Goal: Information Seeking & Learning: Learn about a topic

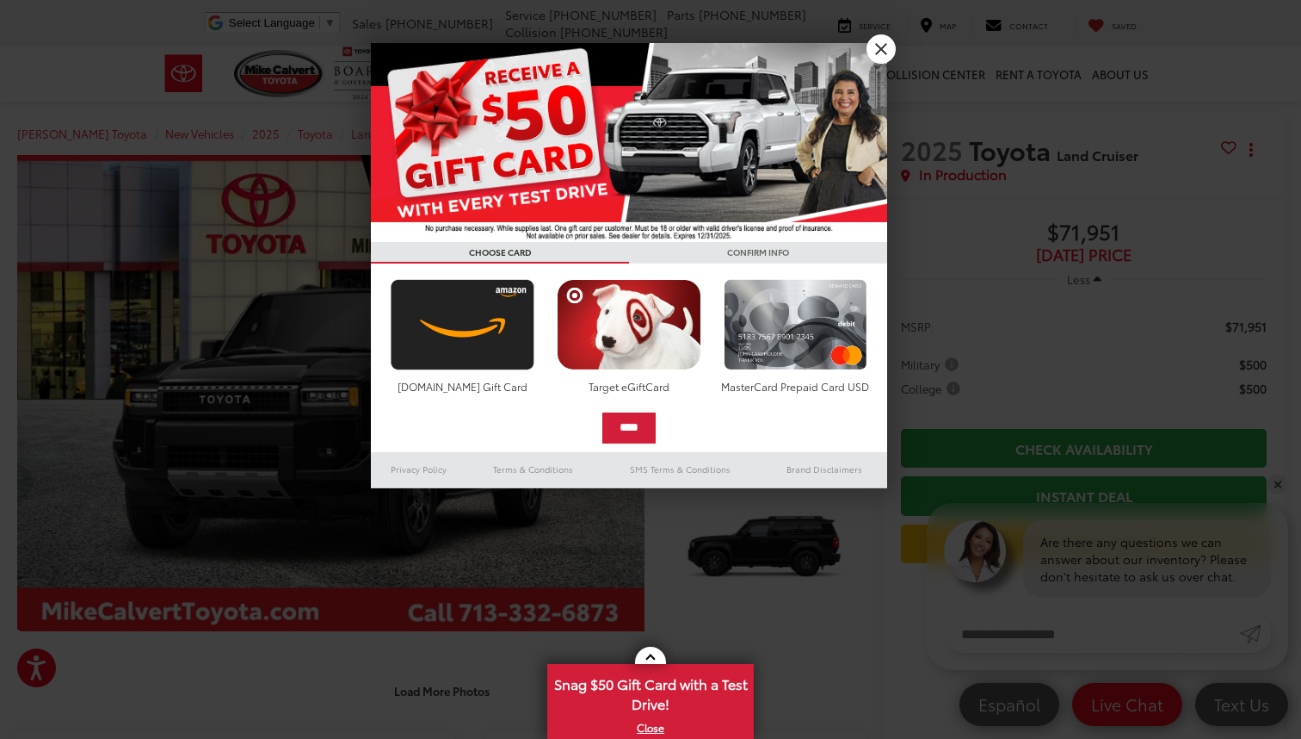
click at [880, 52] on link "X" at bounding box center [881, 48] width 29 height 29
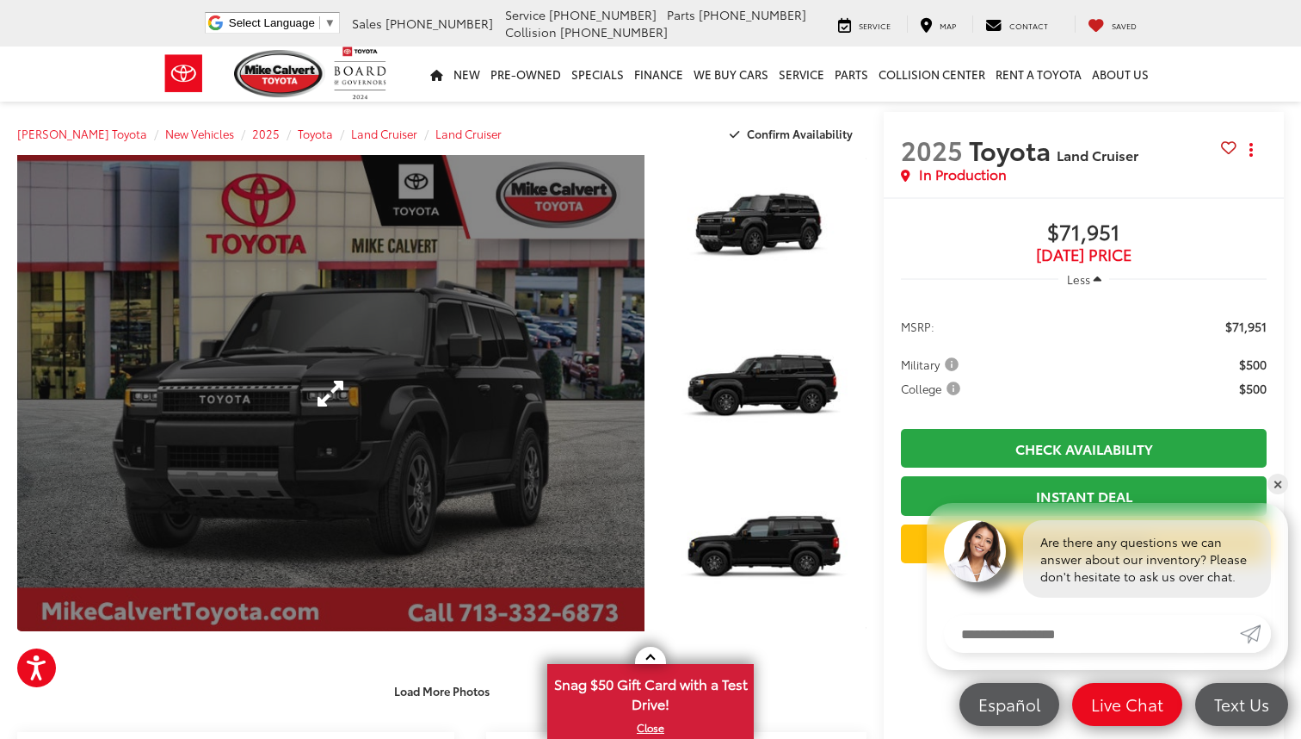
click at [358, 381] on link "Expand Photo 0" at bounding box center [331, 393] width 628 height 476
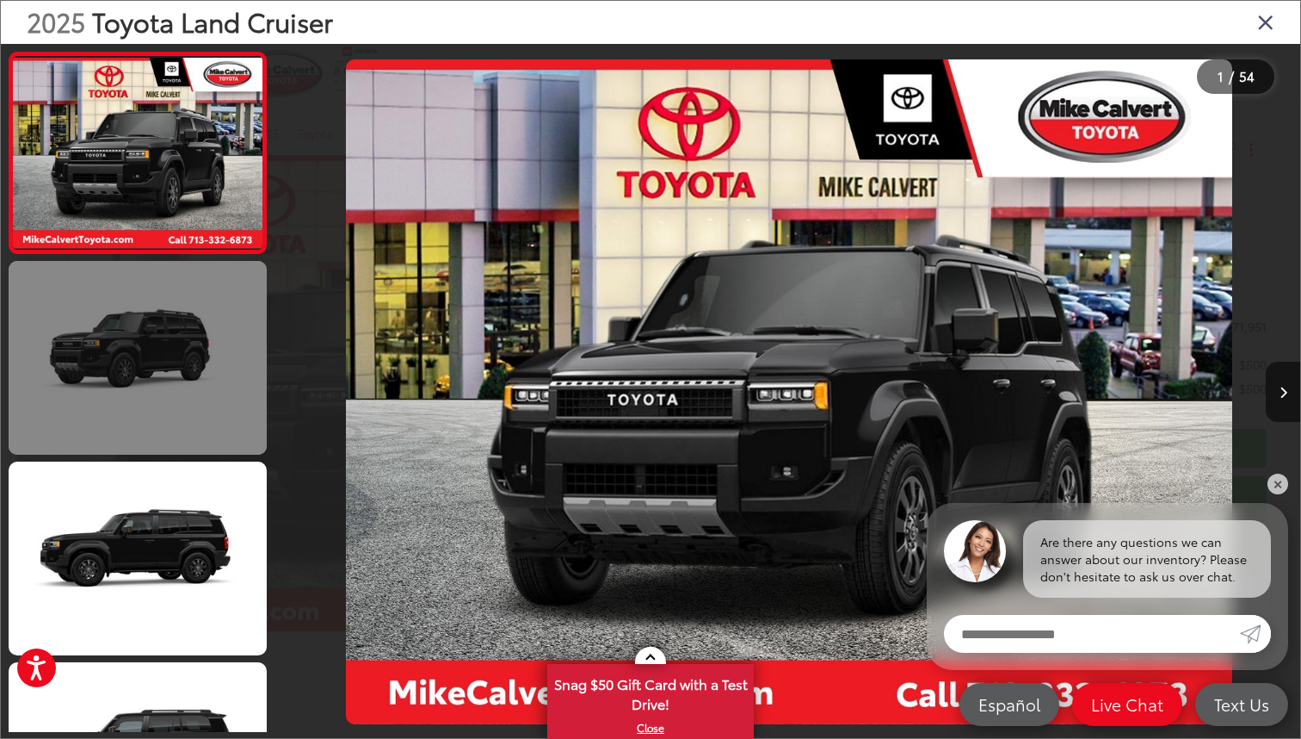
click at [145, 358] on link at bounding box center [138, 358] width 258 height 194
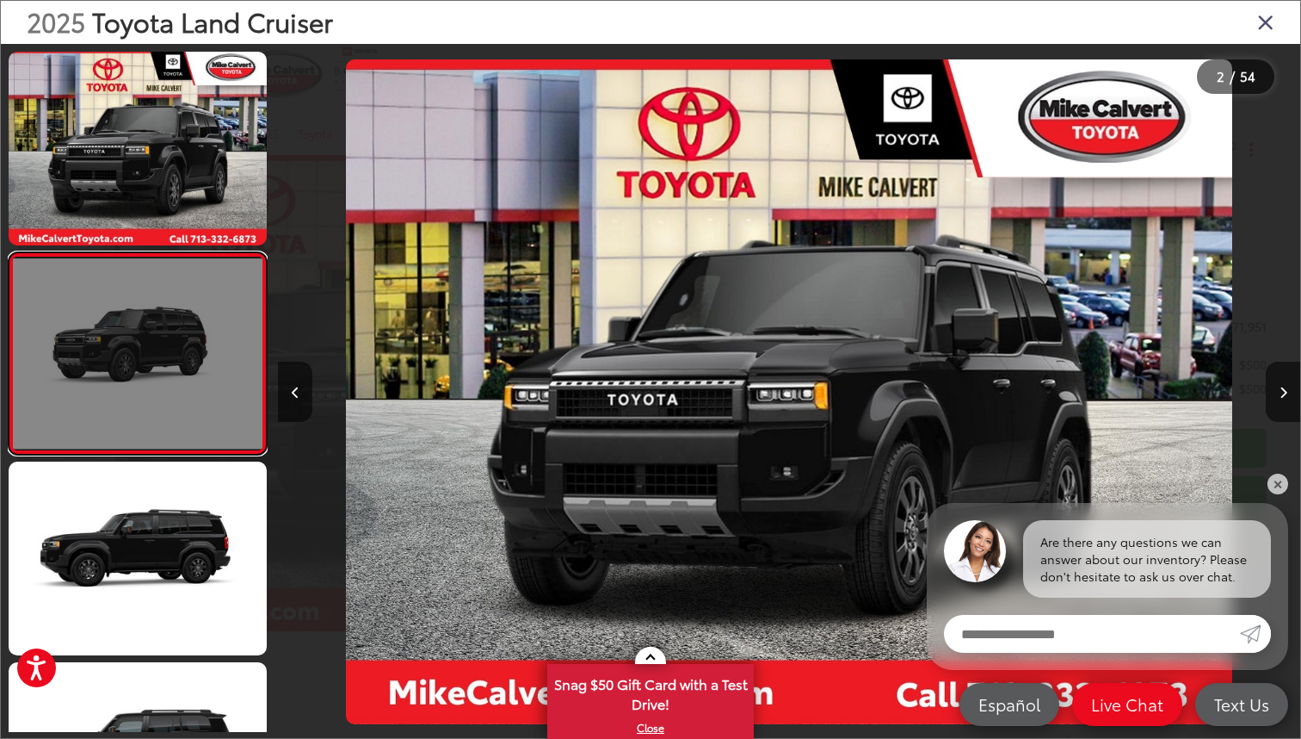
scroll to position [12, 0]
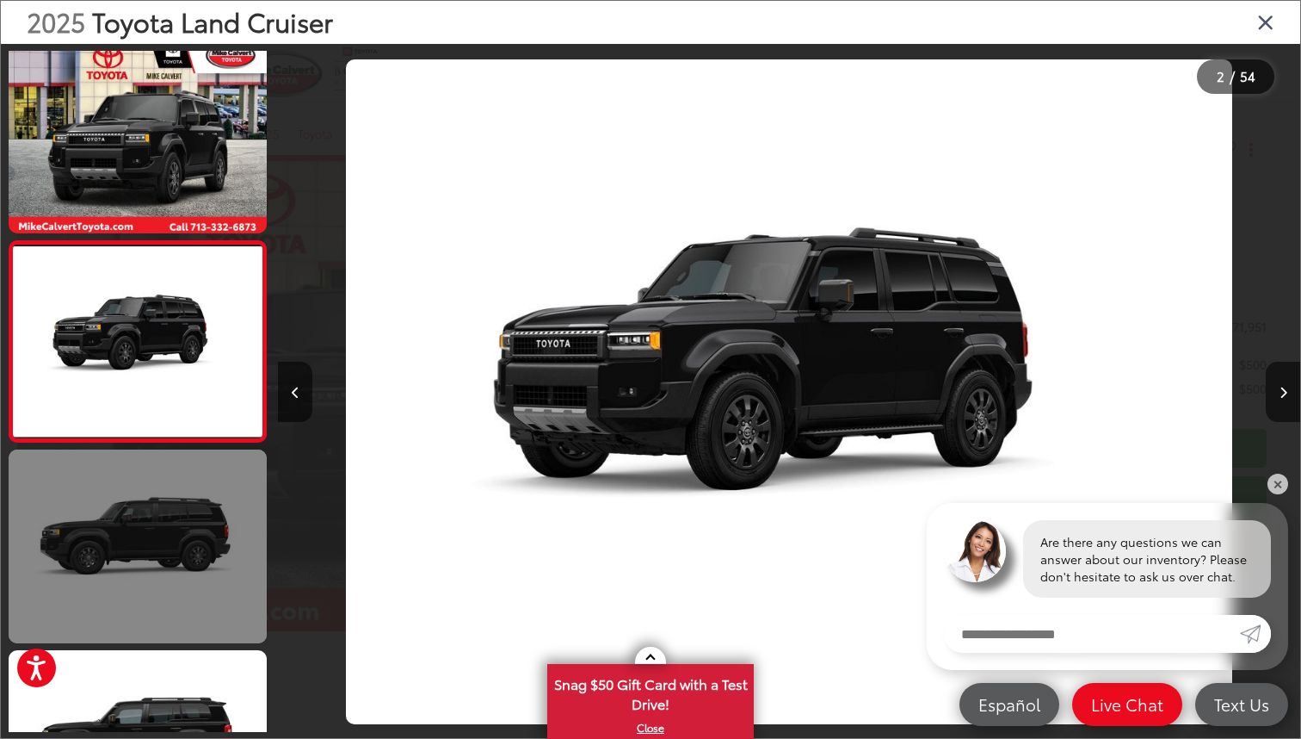
click at [147, 516] on link at bounding box center [138, 546] width 258 height 194
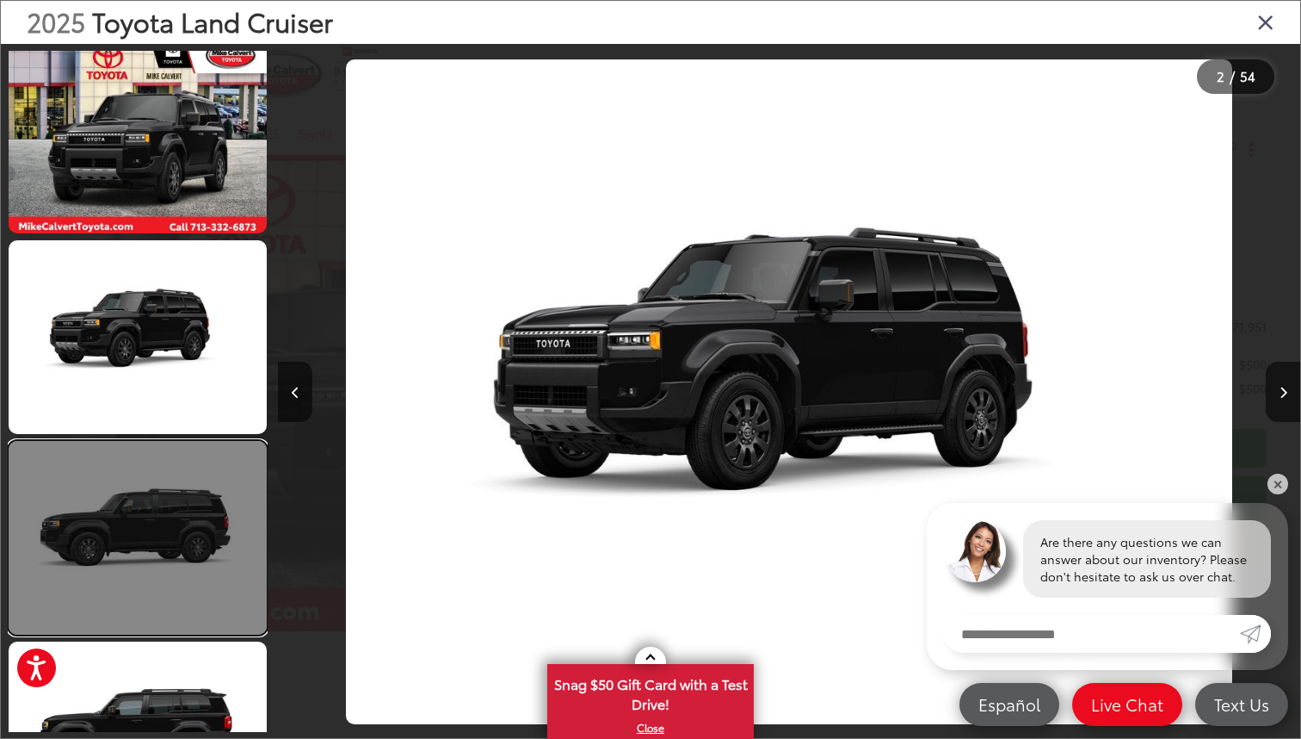
scroll to position [213, 0]
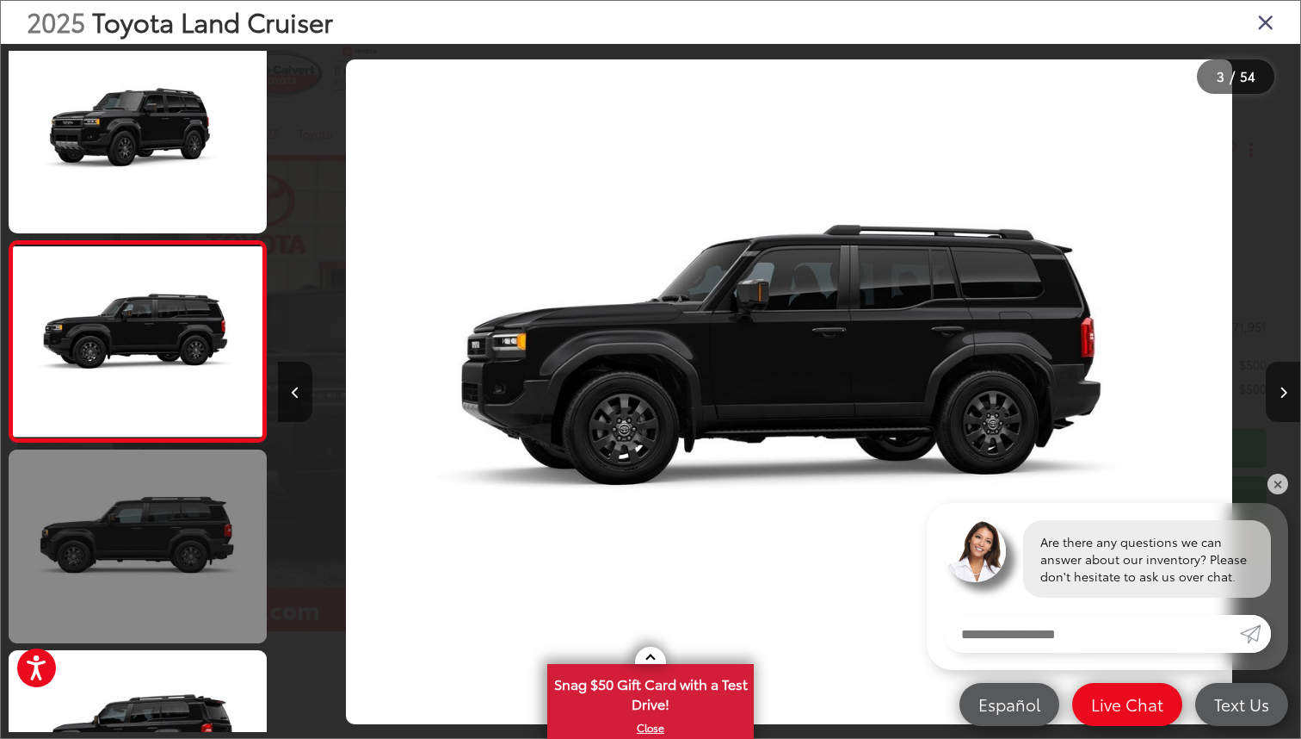
click at [147, 516] on link at bounding box center [138, 546] width 258 height 194
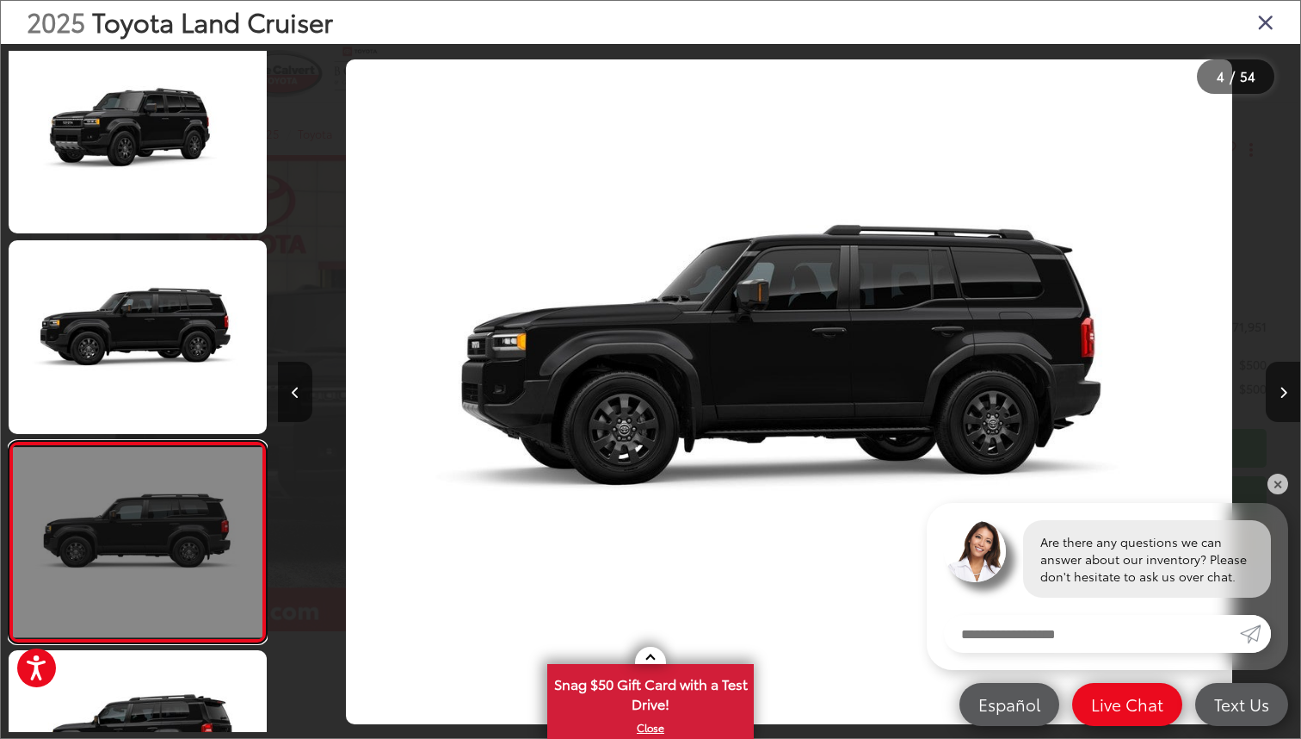
scroll to position [413, 0]
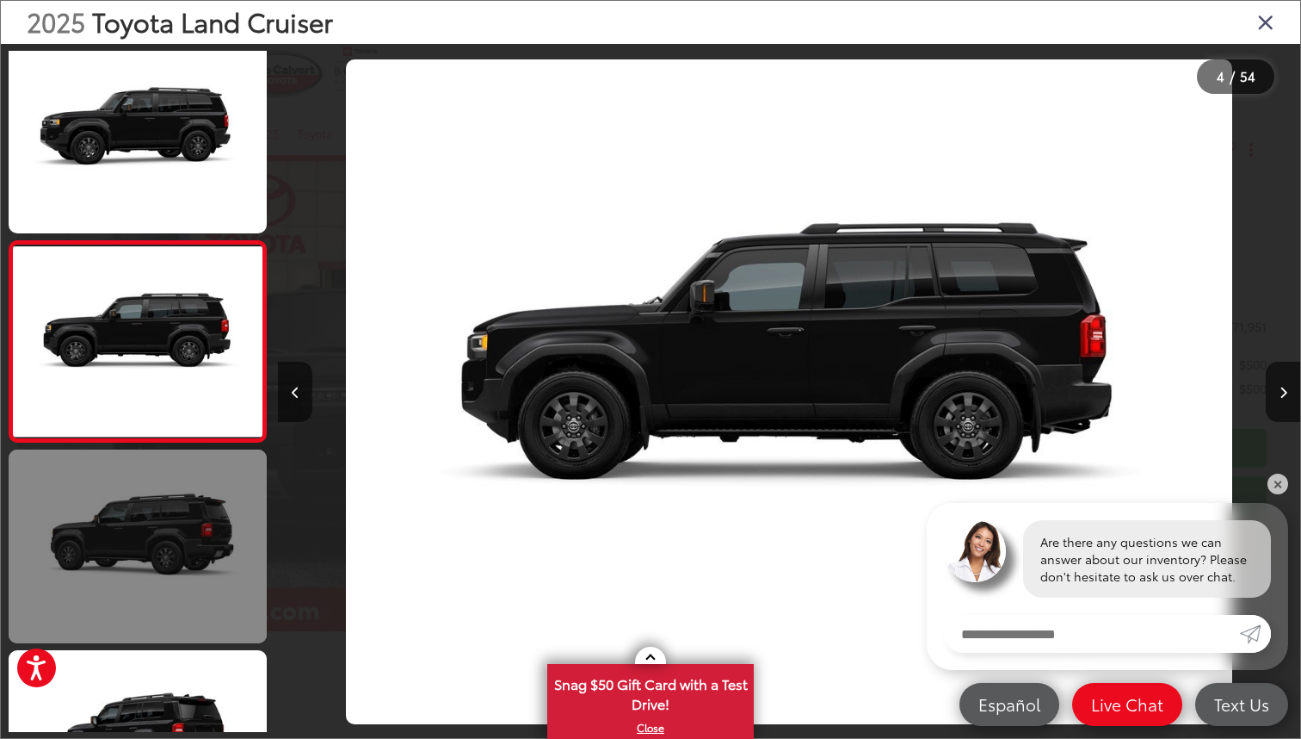
click at [147, 516] on link at bounding box center [138, 546] width 258 height 194
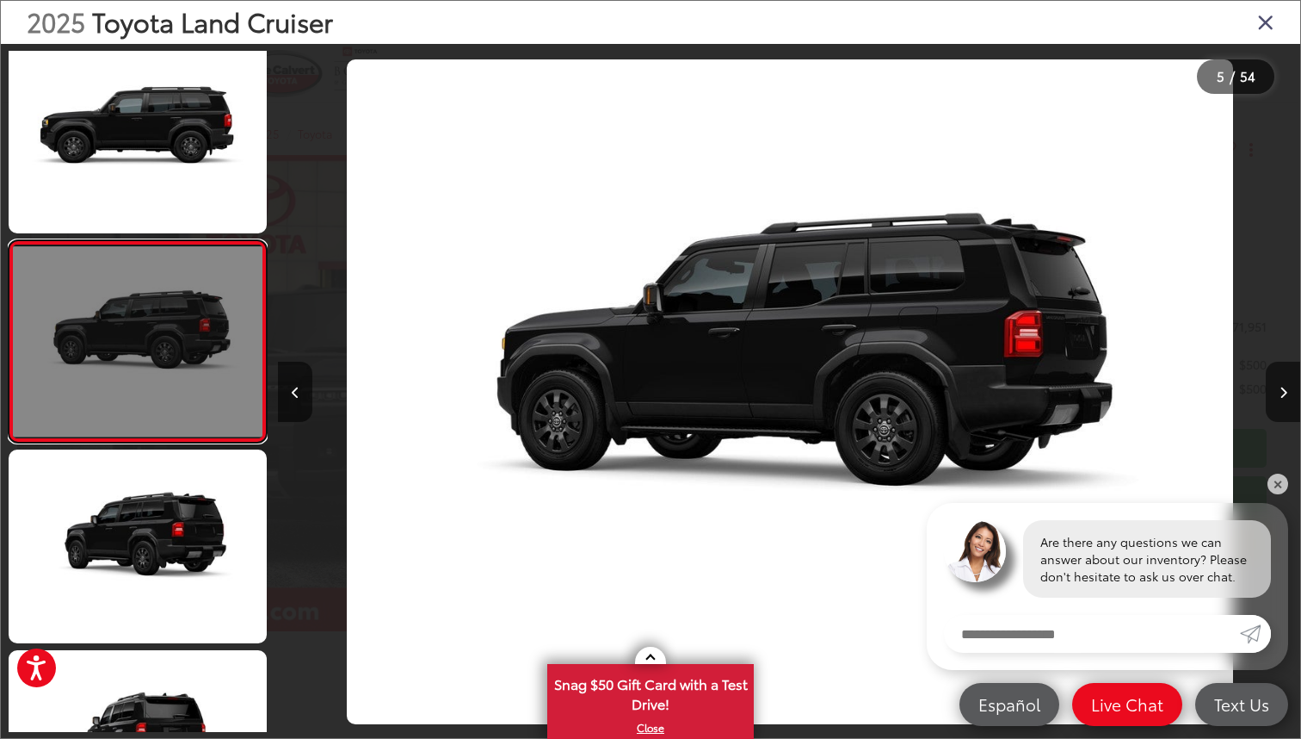
scroll to position [614, 0]
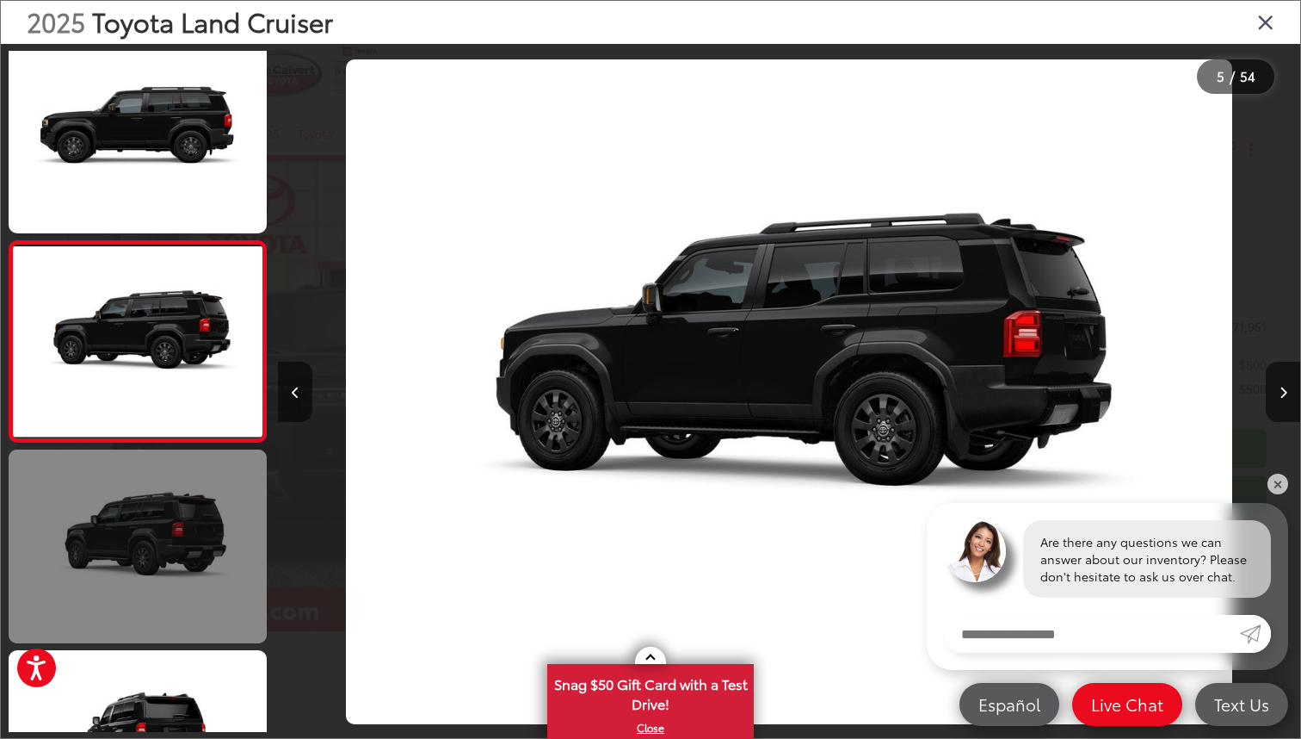
click at [147, 516] on link at bounding box center [138, 546] width 258 height 194
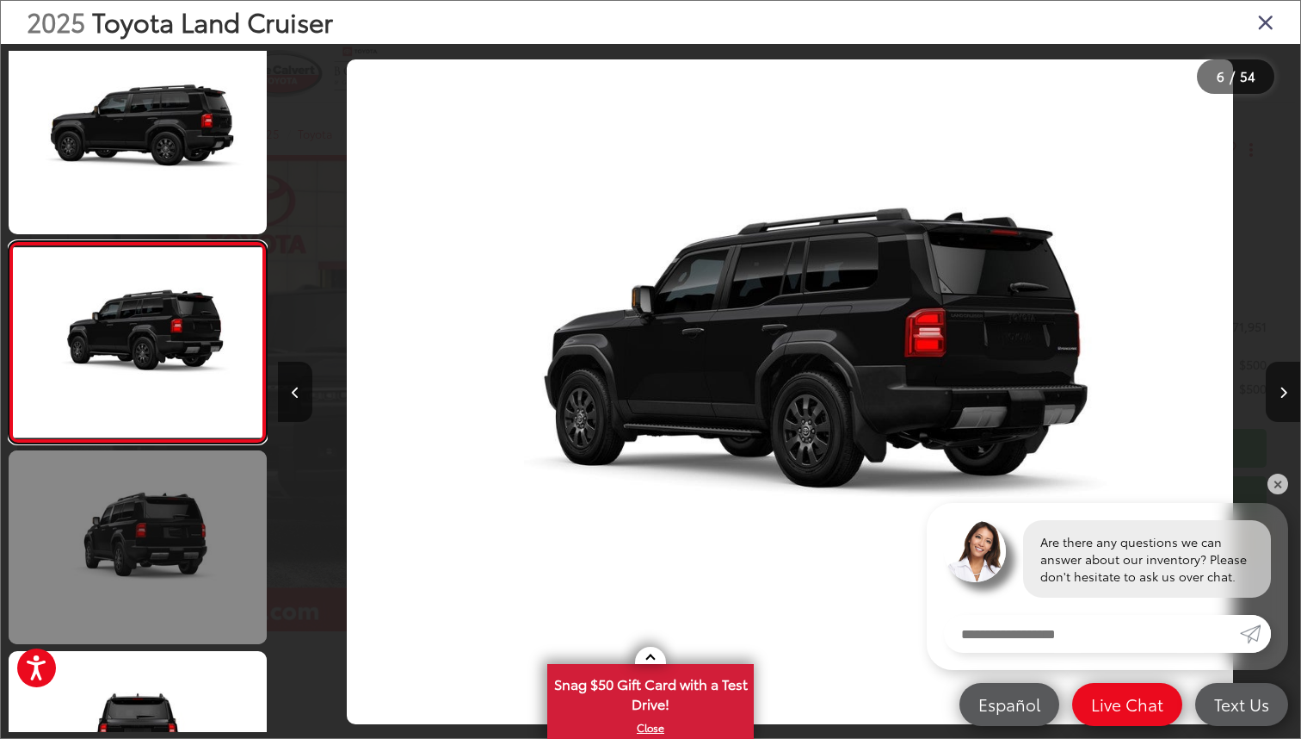
scroll to position [814, 0]
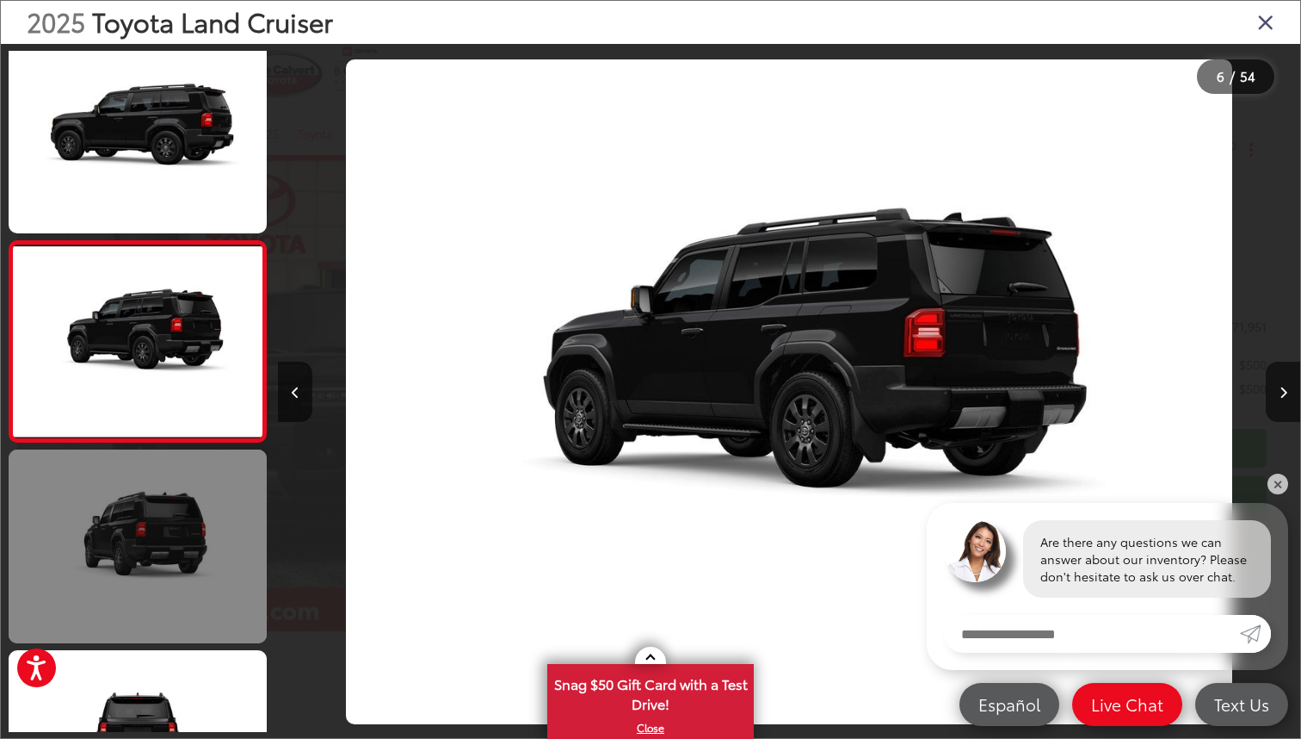
click at [147, 516] on link at bounding box center [138, 546] width 258 height 194
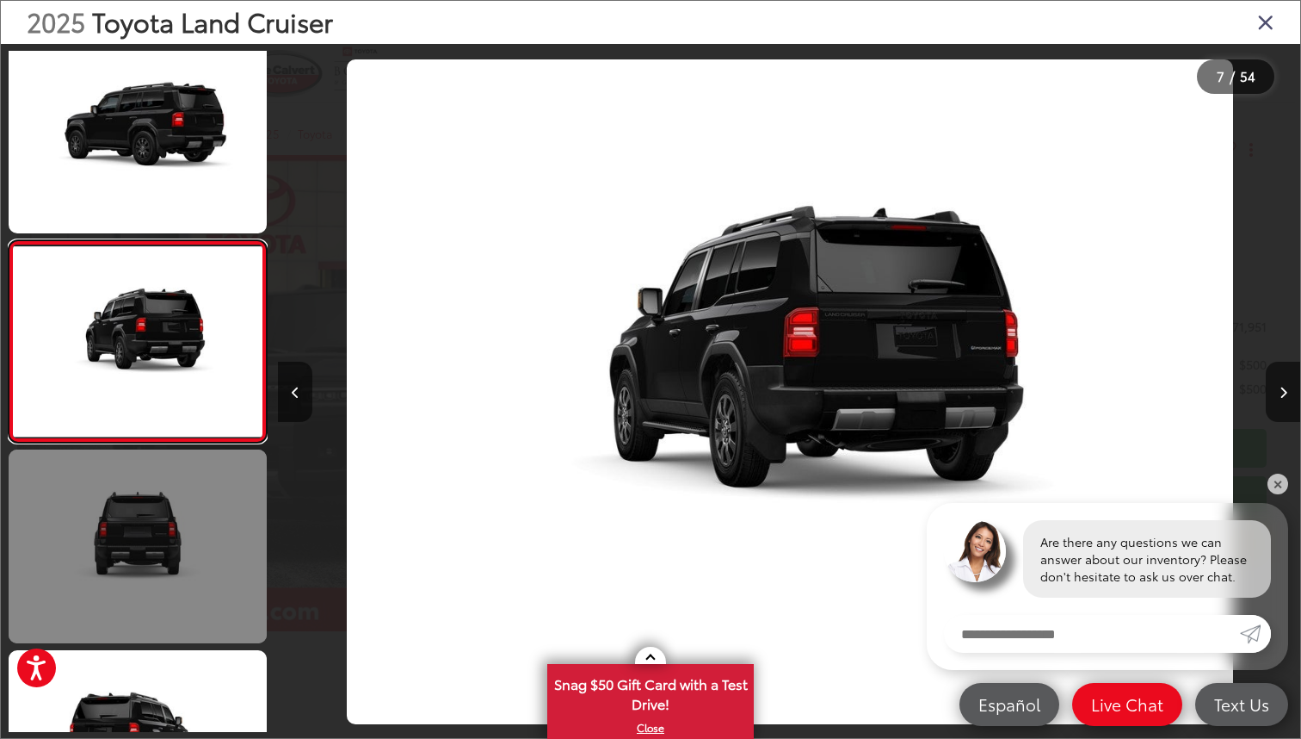
scroll to position [1015, 0]
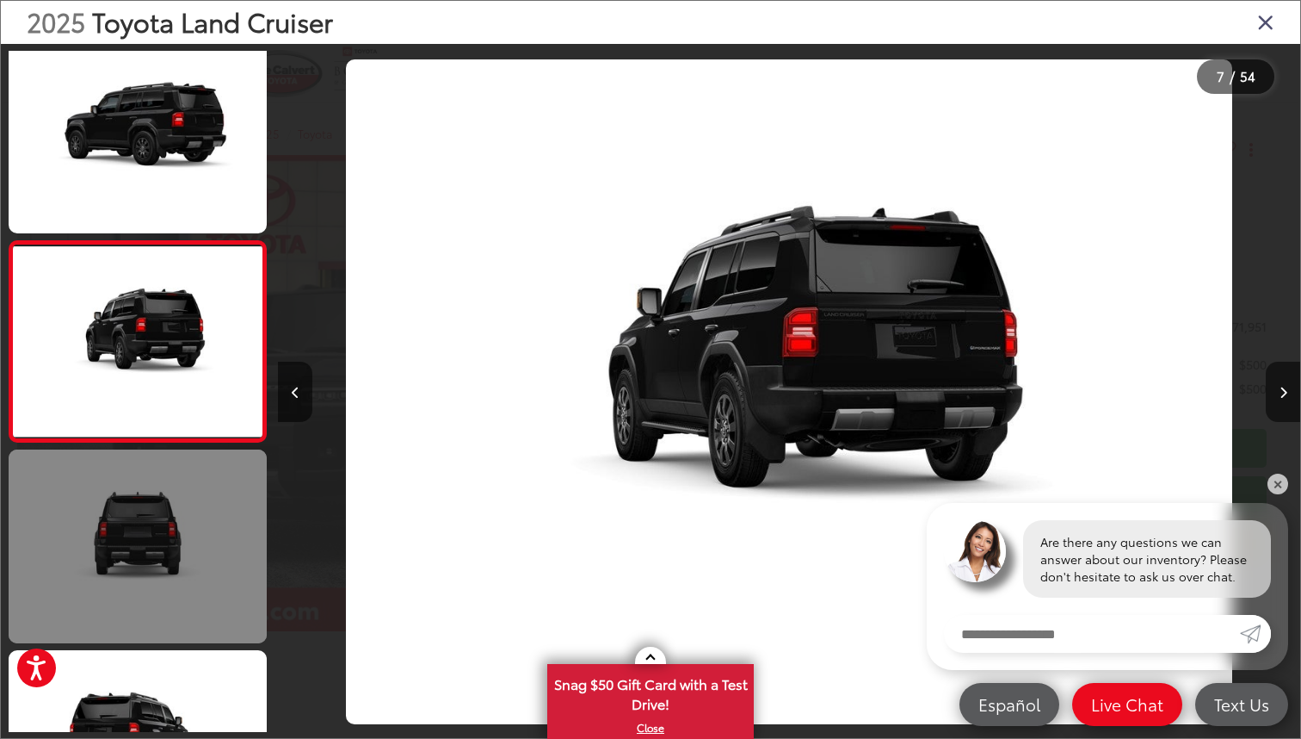
click at [147, 516] on link at bounding box center [138, 546] width 258 height 194
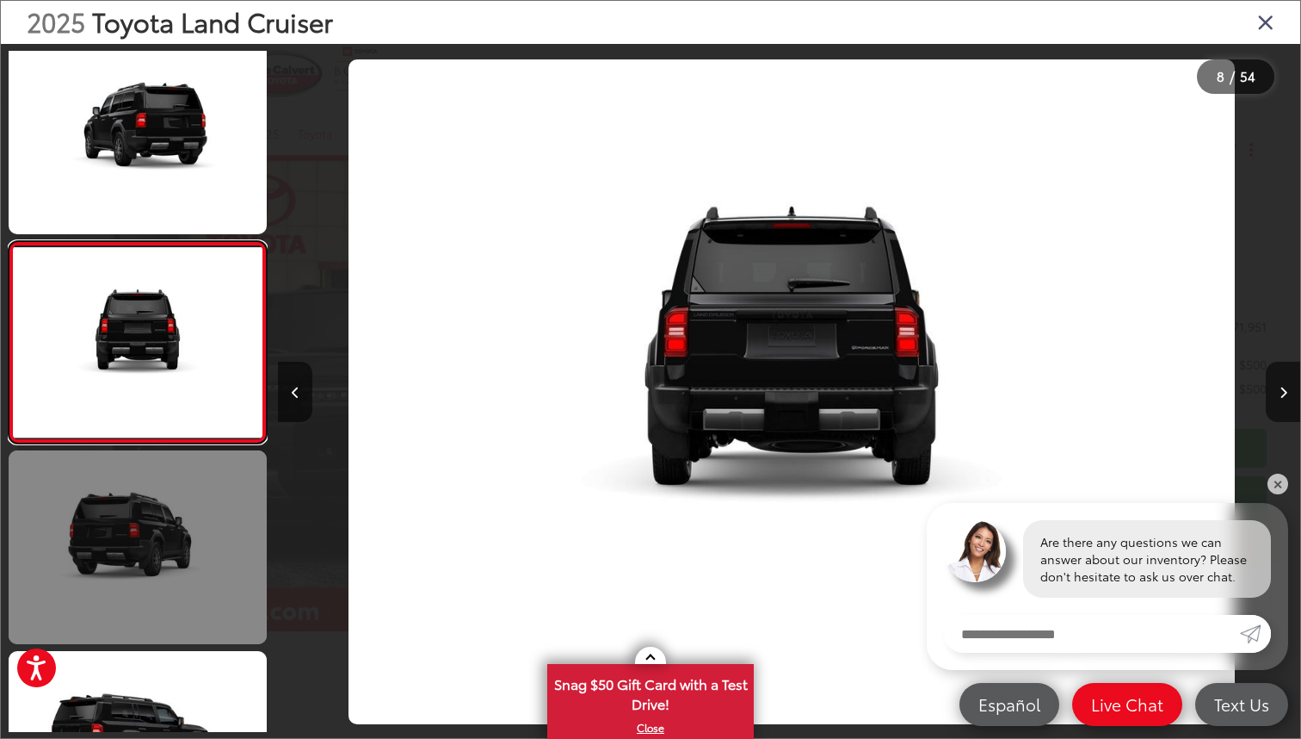
scroll to position [1215, 0]
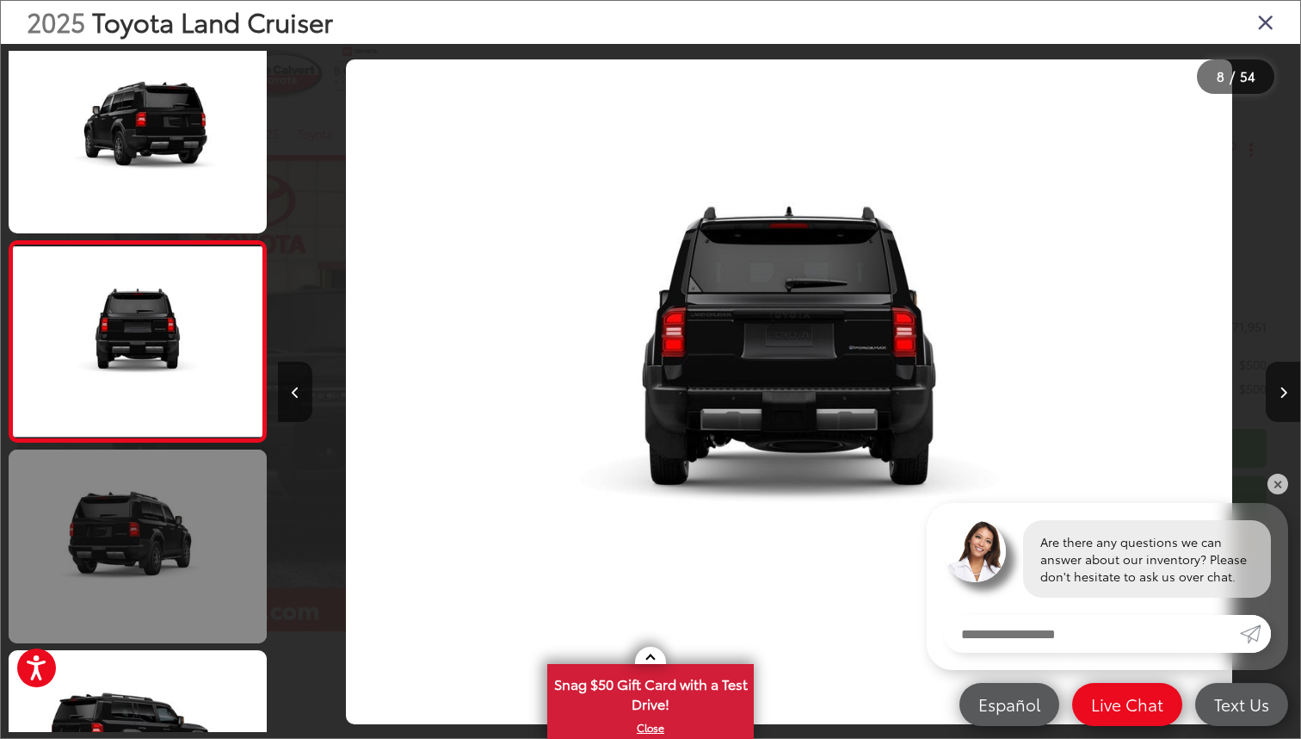
click at [147, 516] on link at bounding box center [138, 546] width 258 height 194
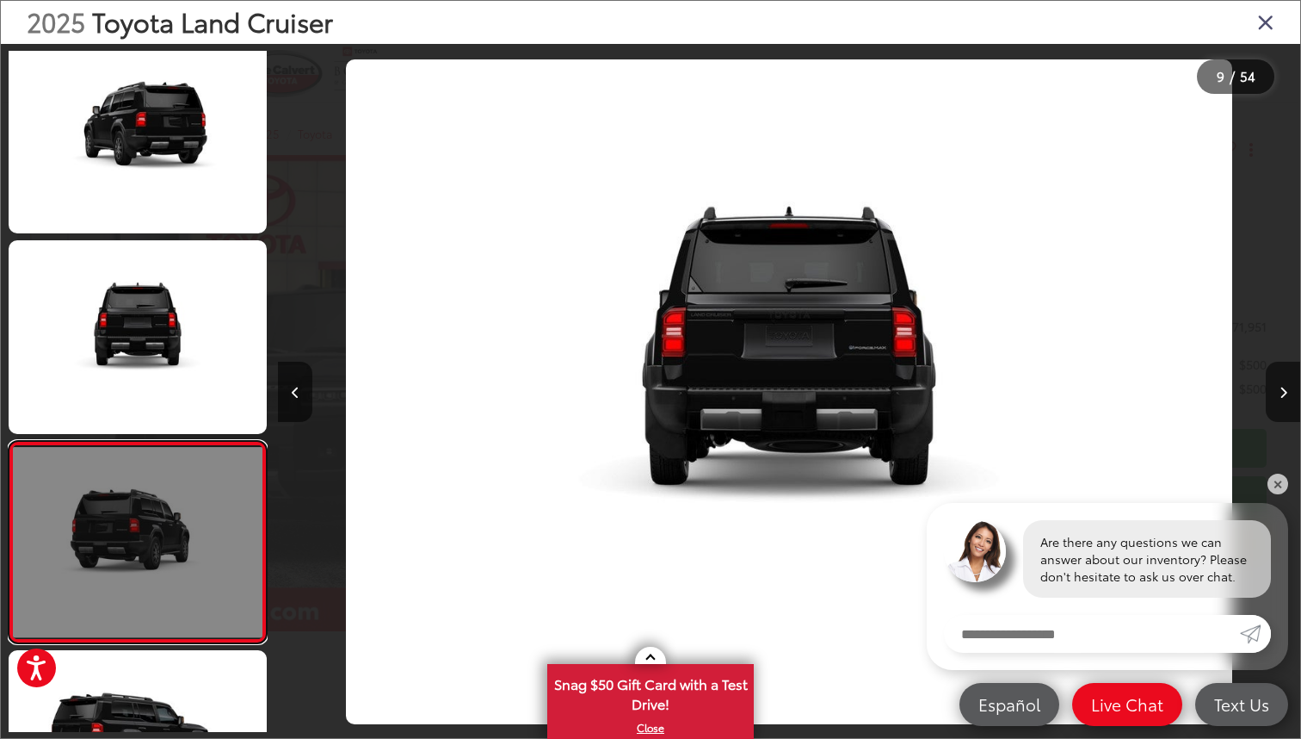
scroll to position [1416, 0]
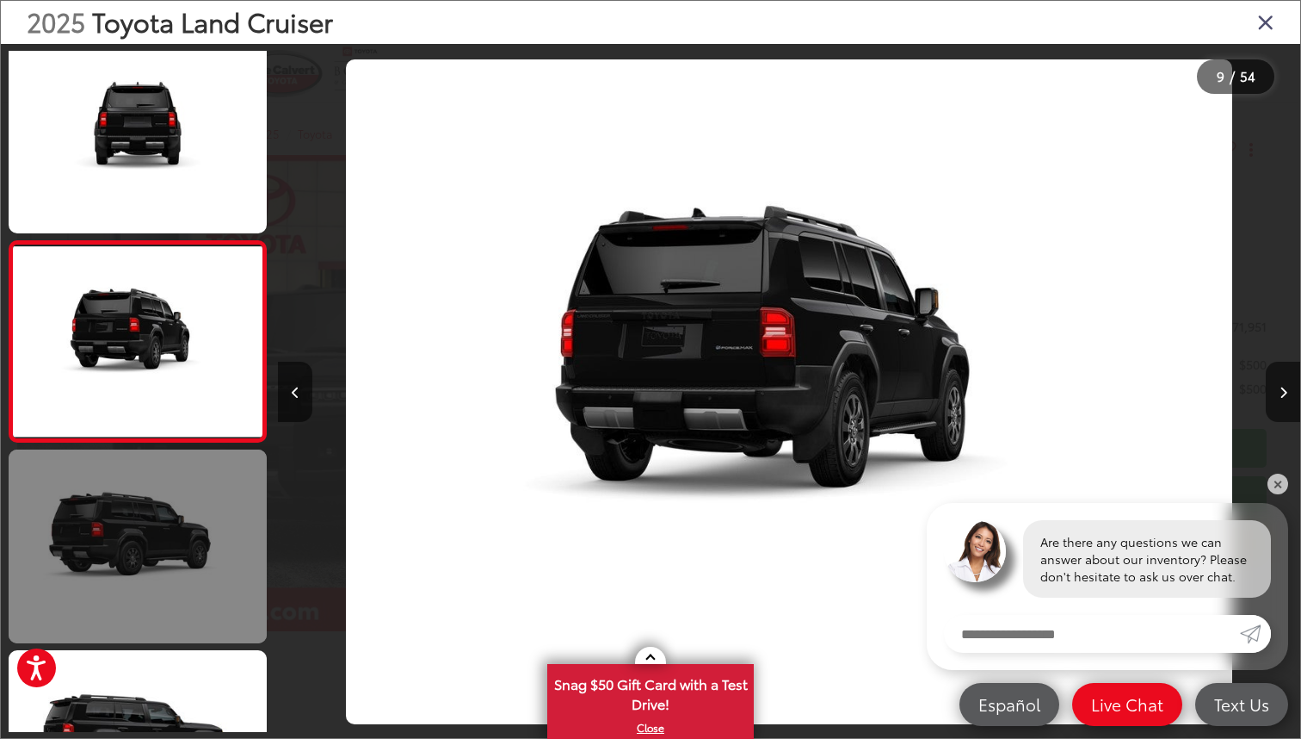
click at [147, 516] on link at bounding box center [138, 546] width 258 height 194
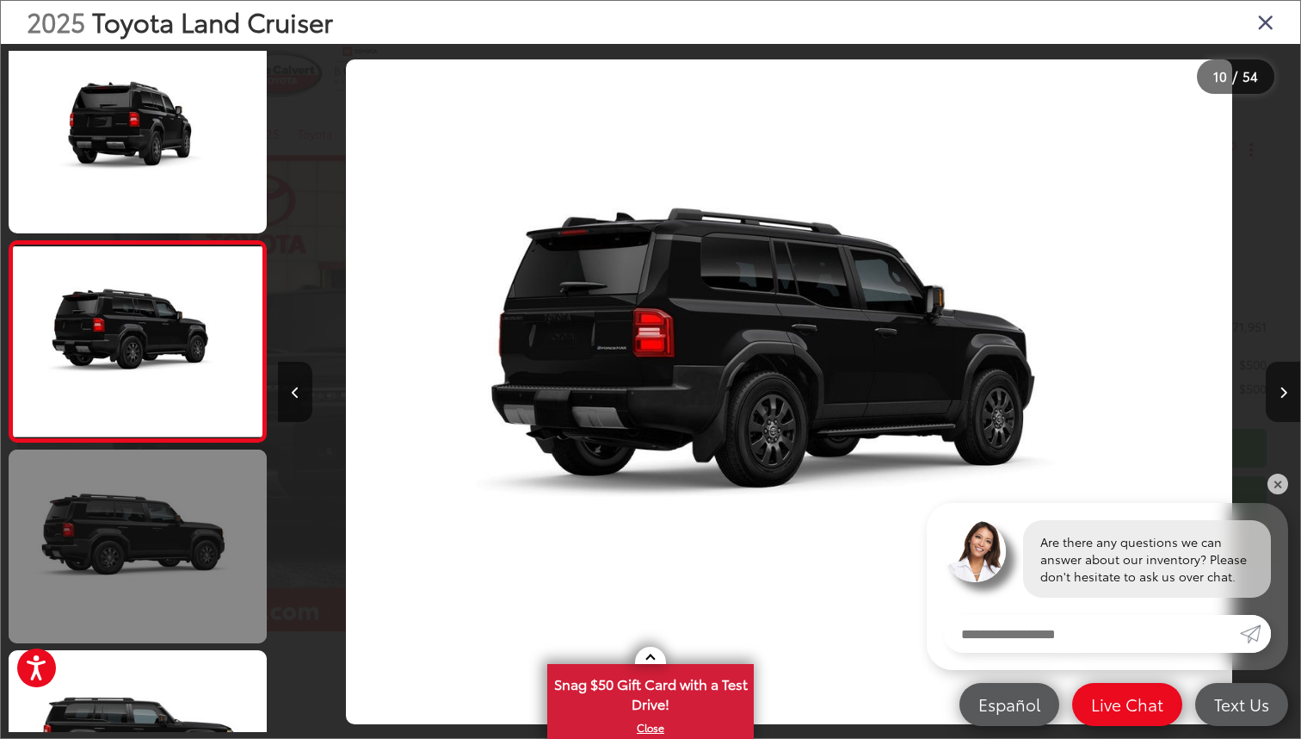
click at [147, 516] on link at bounding box center [138, 546] width 258 height 194
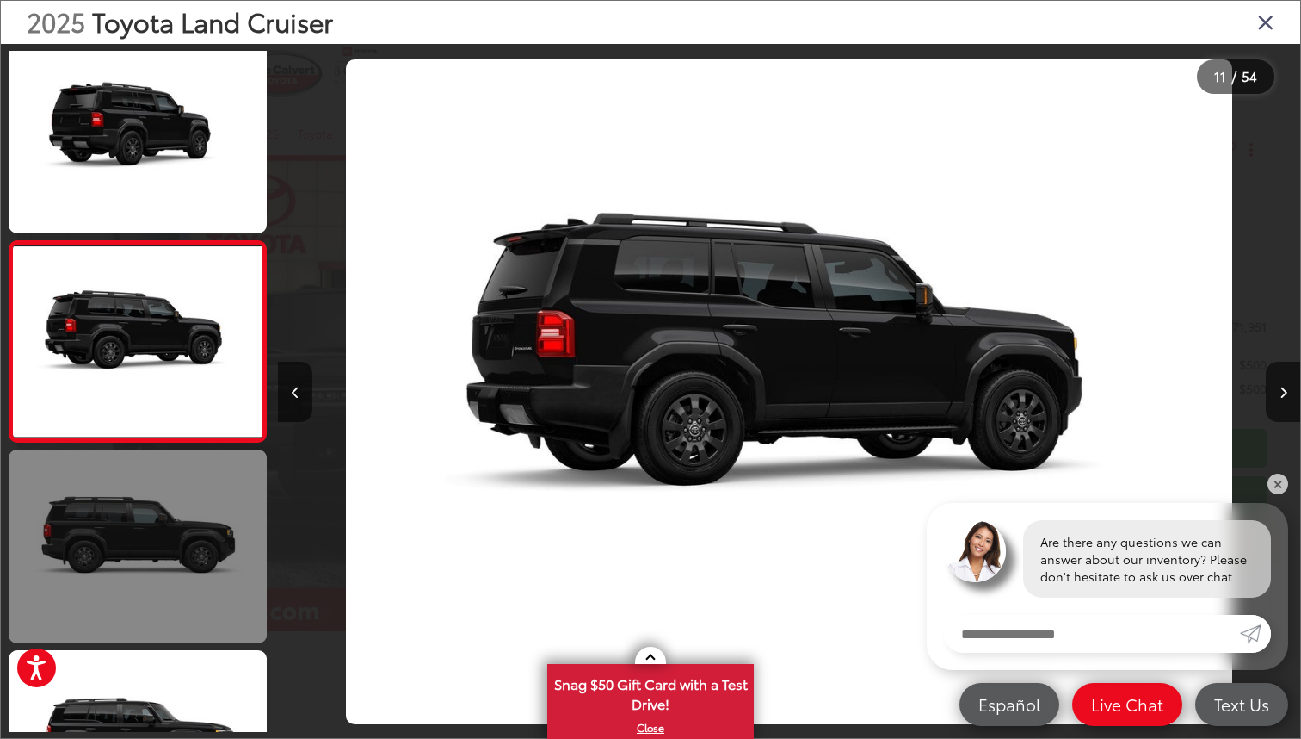
click at [147, 516] on link at bounding box center [138, 546] width 258 height 194
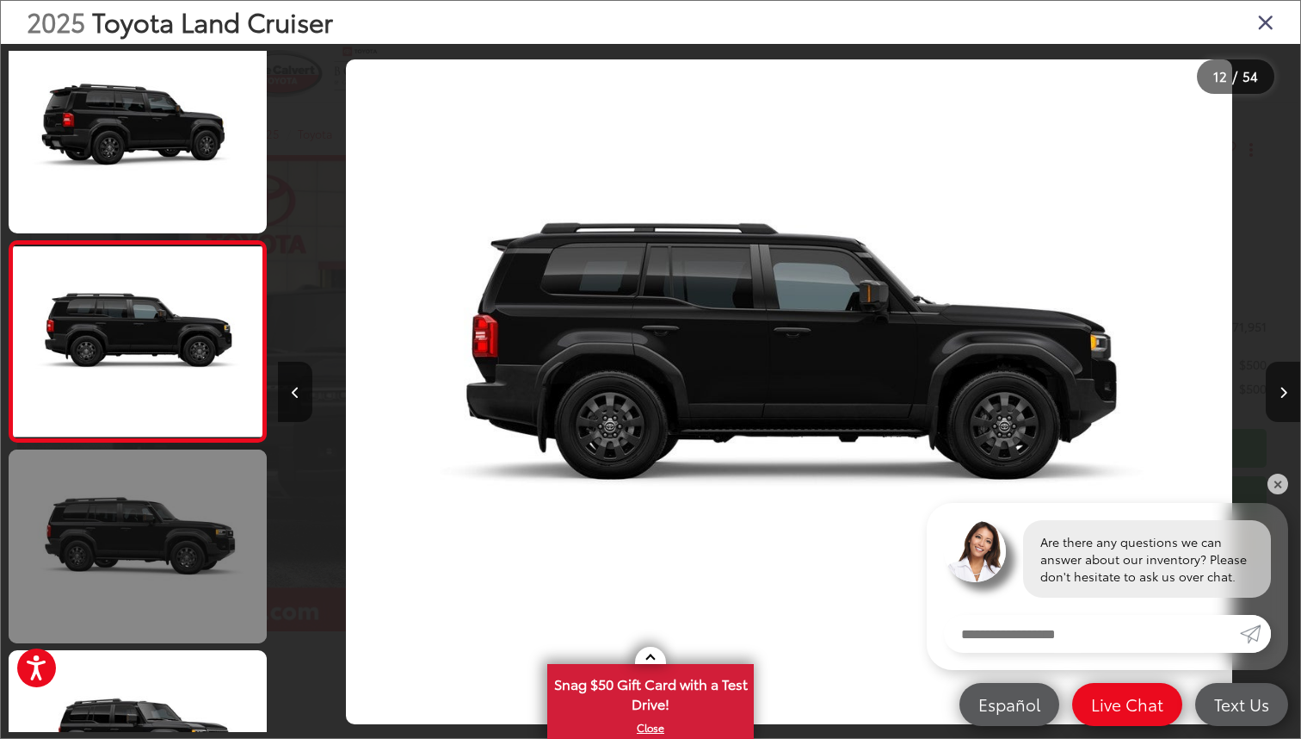
click at [147, 516] on link at bounding box center [138, 546] width 258 height 194
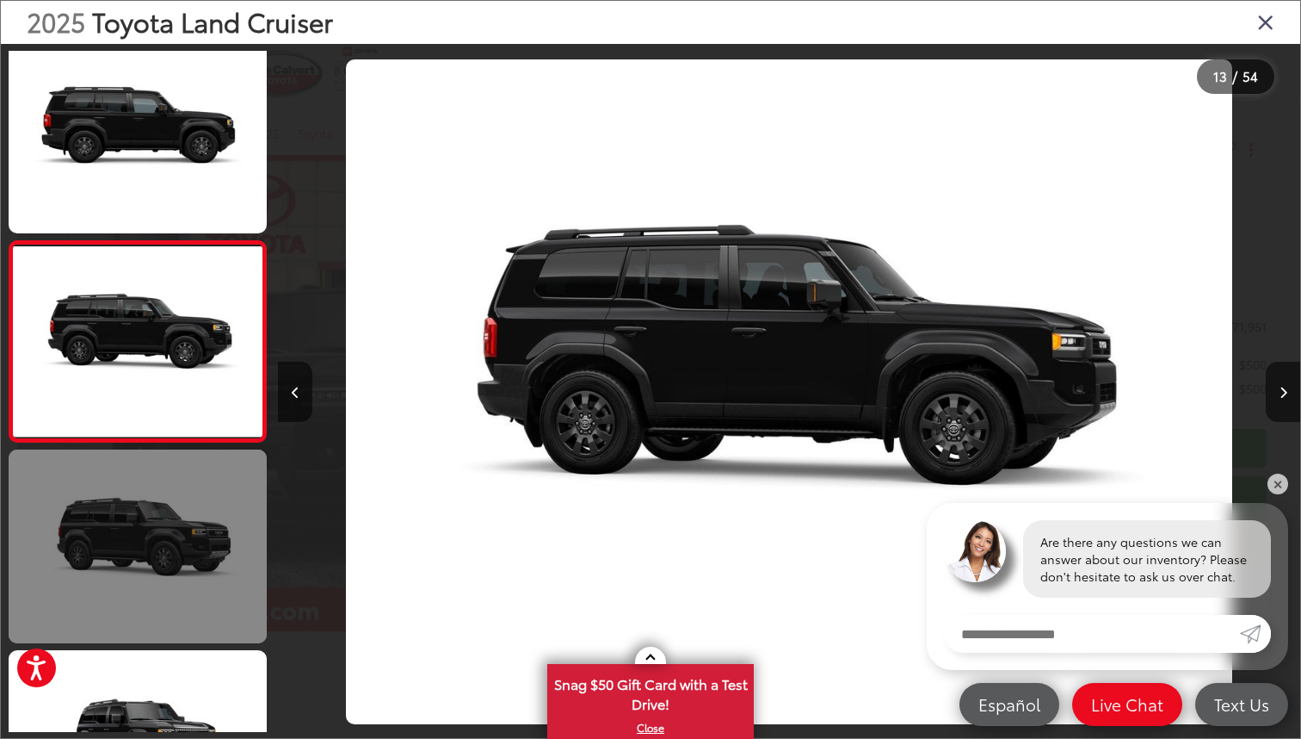
click at [147, 516] on link at bounding box center [138, 546] width 258 height 194
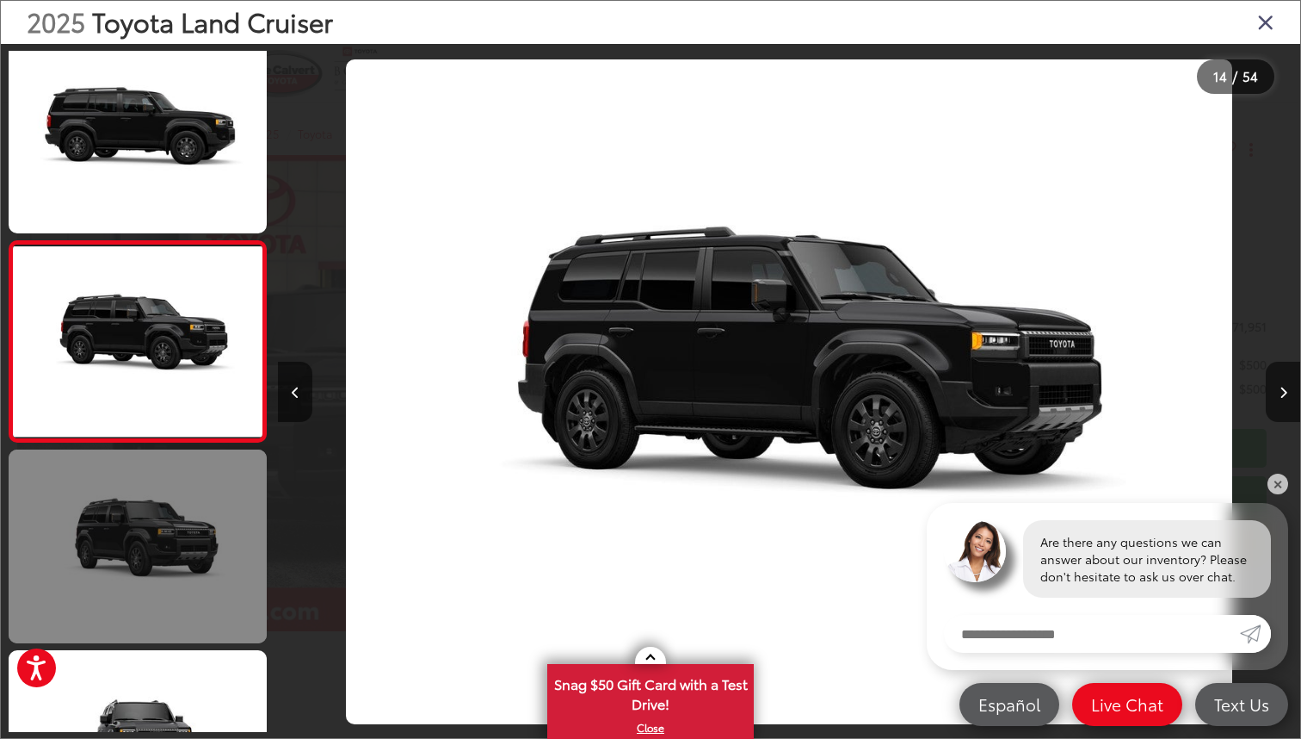
click at [141, 517] on link at bounding box center [138, 546] width 258 height 194
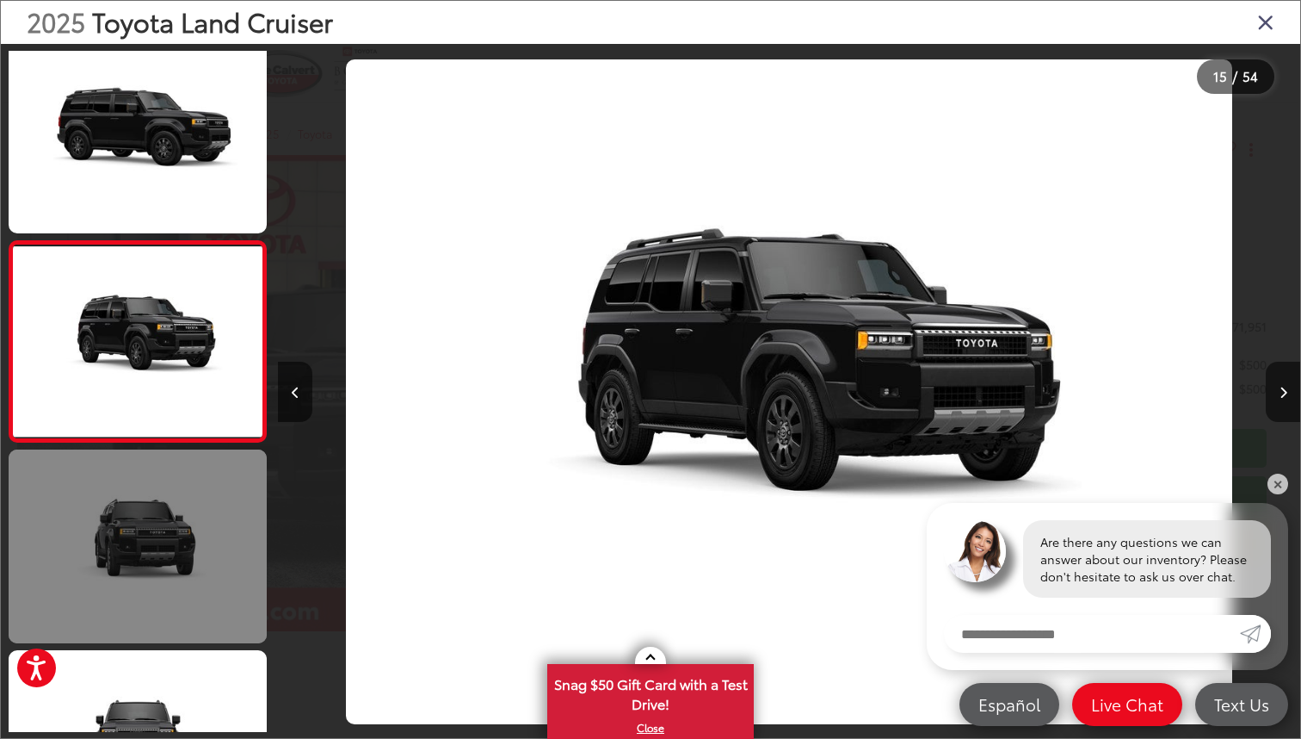
click at [141, 517] on link at bounding box center [138, 546] width 258 height 194
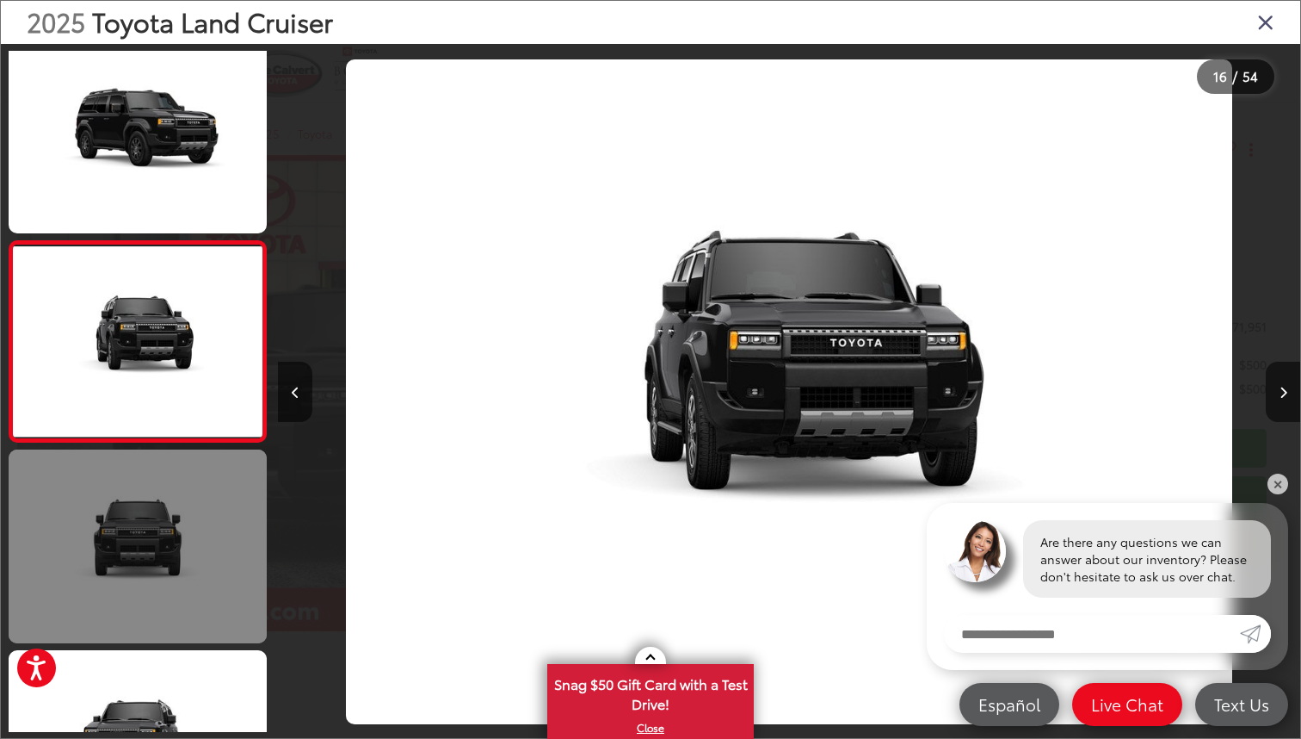
click at [141, 517] on link at bounding box center [138, 546] width 258 height 194
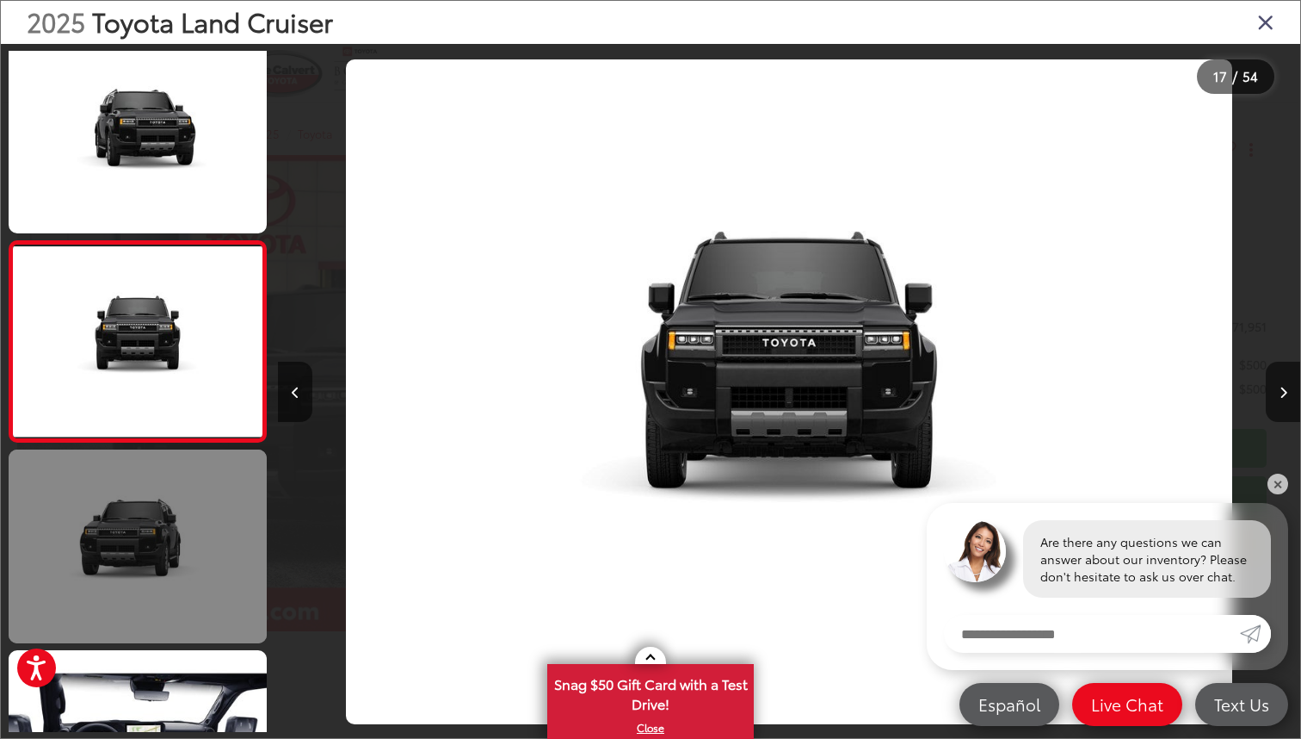
click at [141, 517] on link at bounding box center [138, 546] width 258 height 194
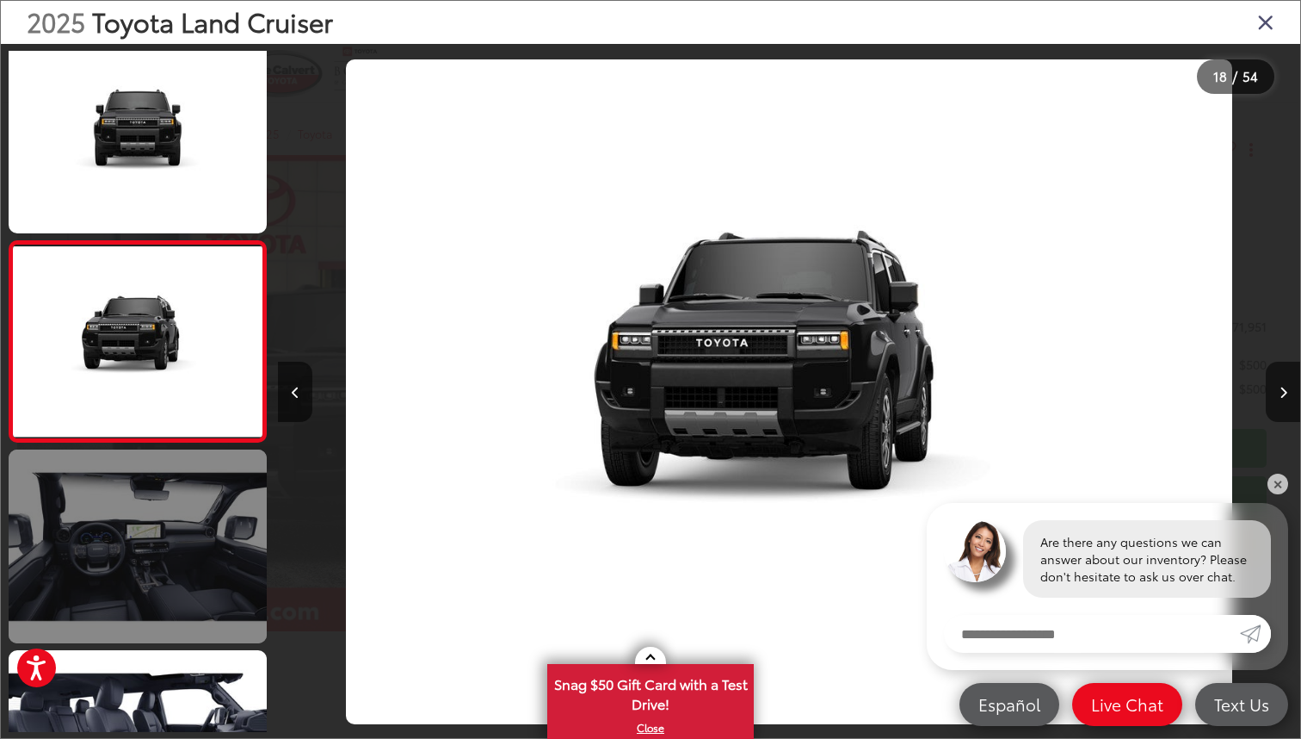
click at [141, 517] on link at bounding box center [138, 546] width 258 height 194
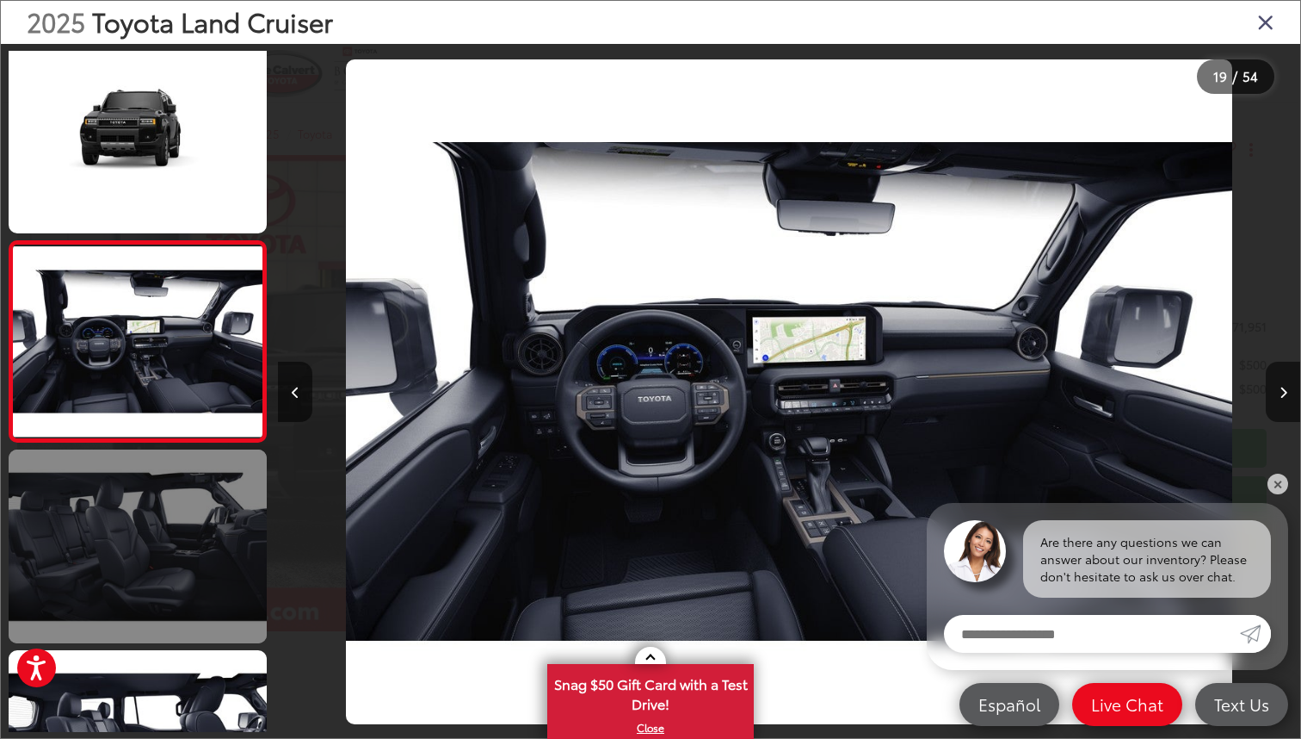
click at [141, 517] on link at bounding box center [138, 546] width 258 height 194
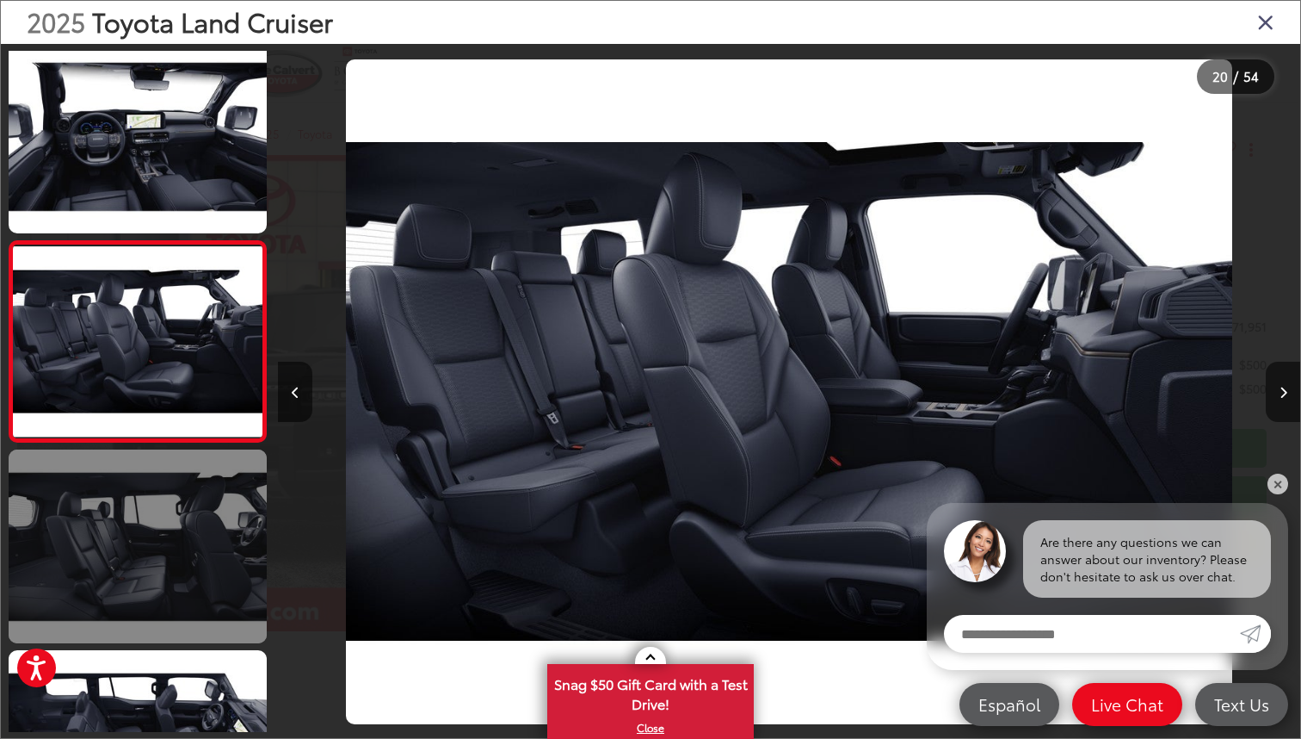
click at [141, 517] on link at bounding box center [138, 546] width 258 height 194
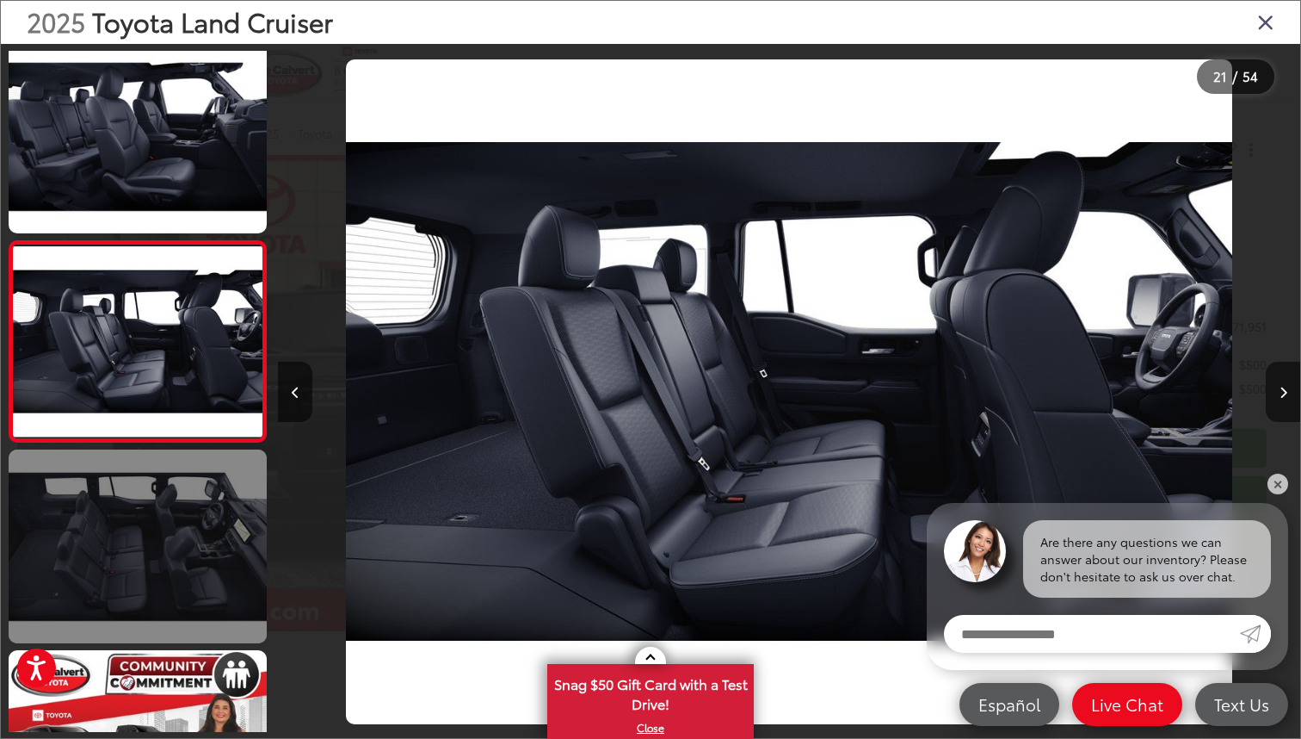
click at [141, 517] on link at bounding box center [138, 546] width 258 height 194
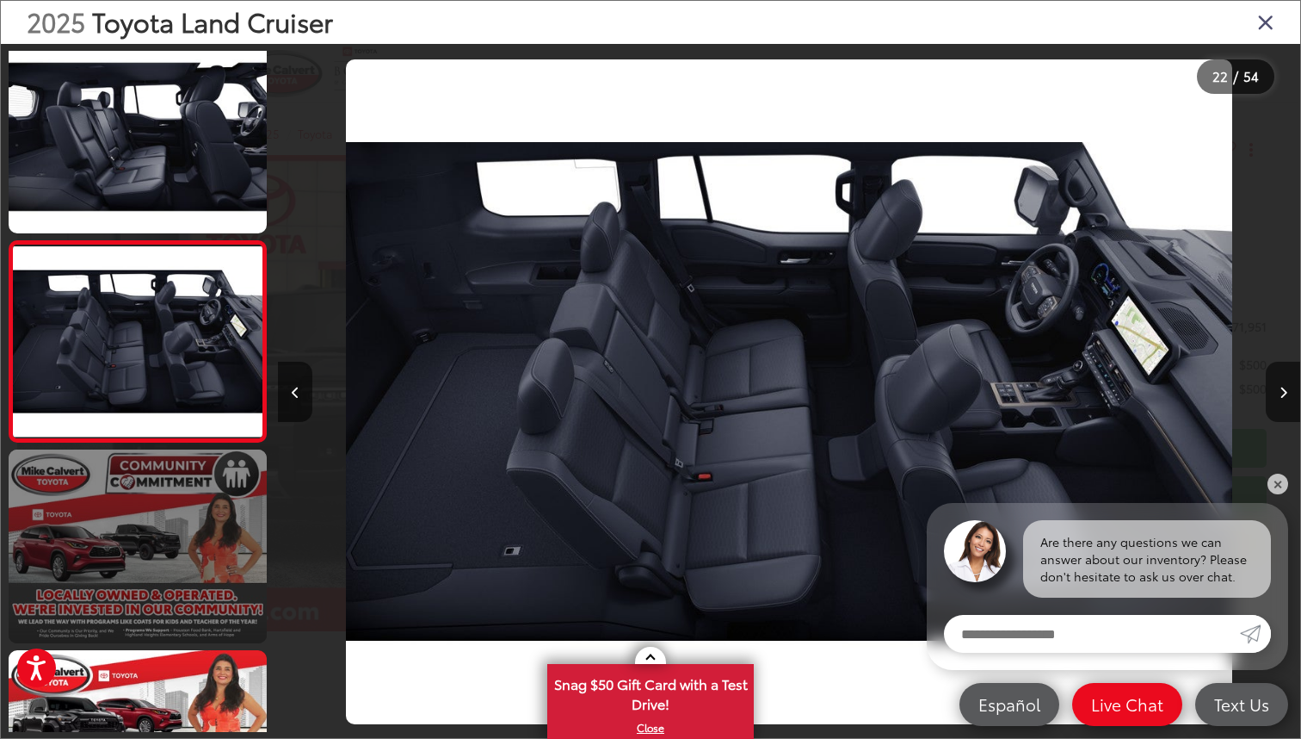
click at [141, 517] on link at bounding box center [138, 546] width 258 height 194
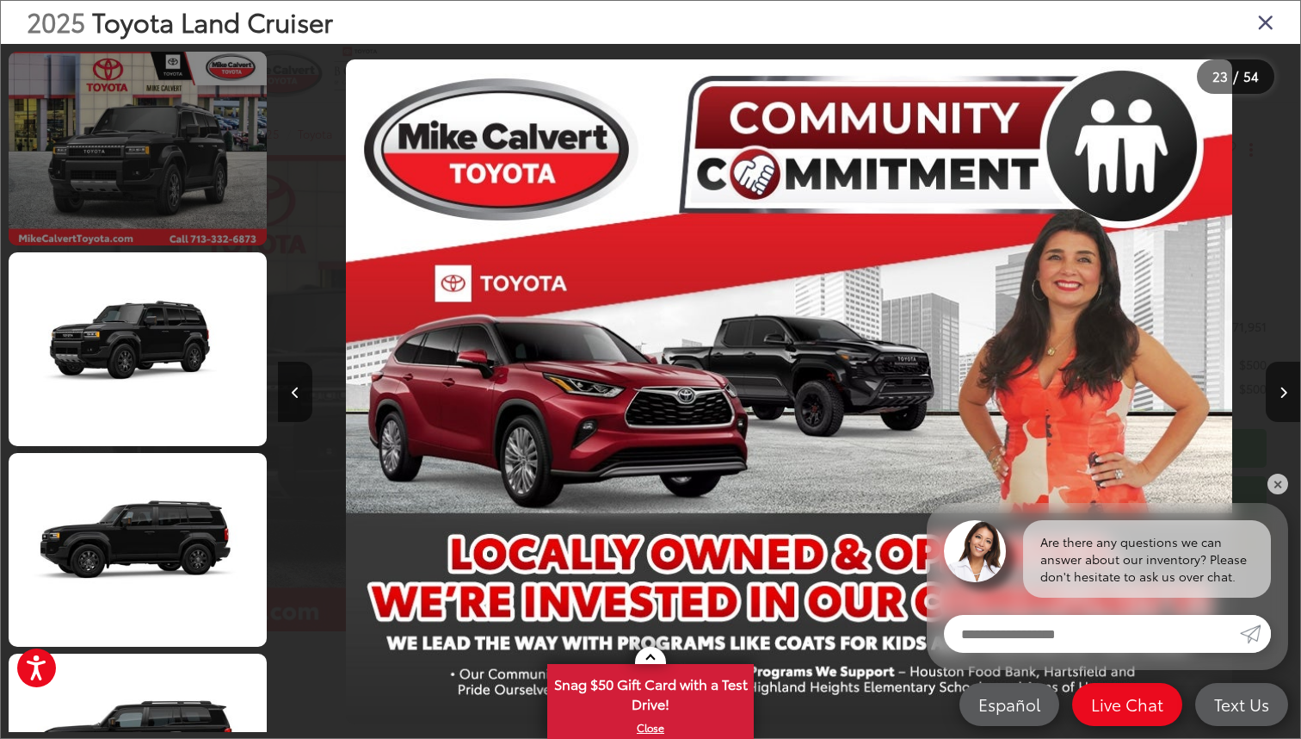
click at [128, 107] on link at bounding box center [138, 149] width 258 height 194
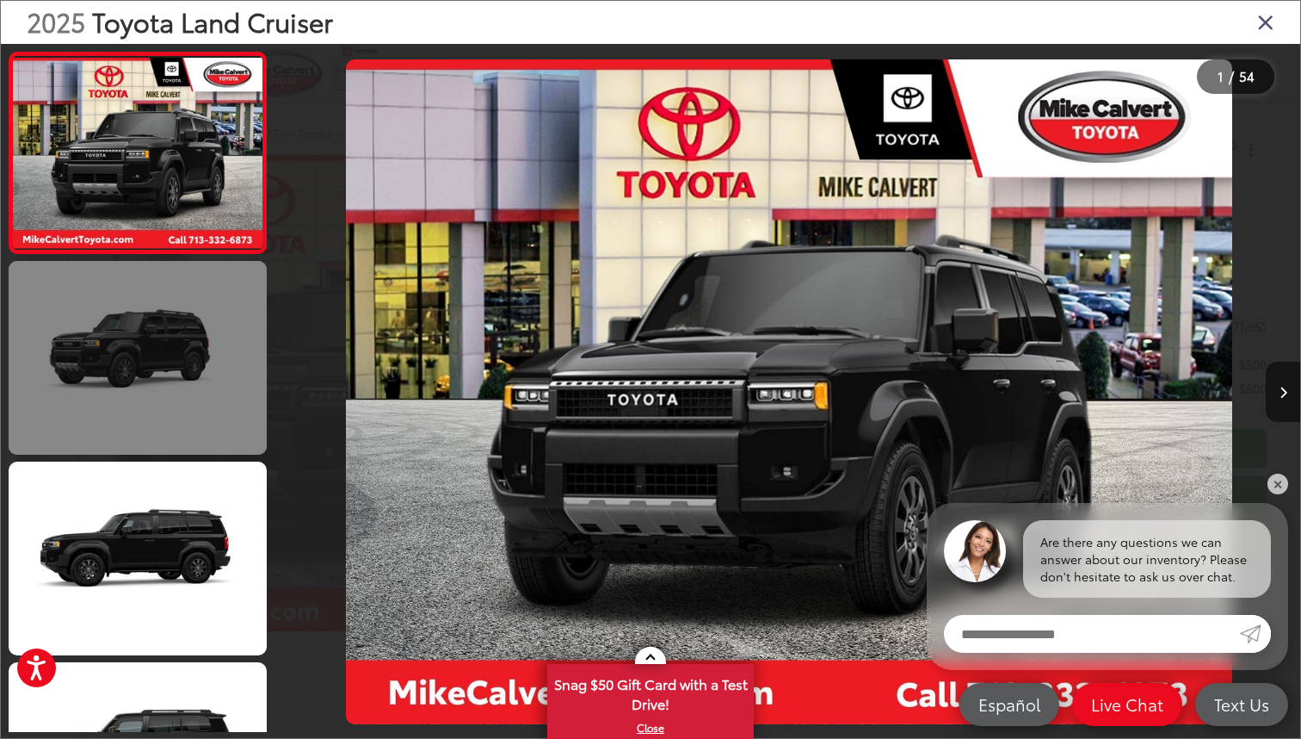
click at [150, 339] on link at bounding box center [138, 358] width 258 height 194
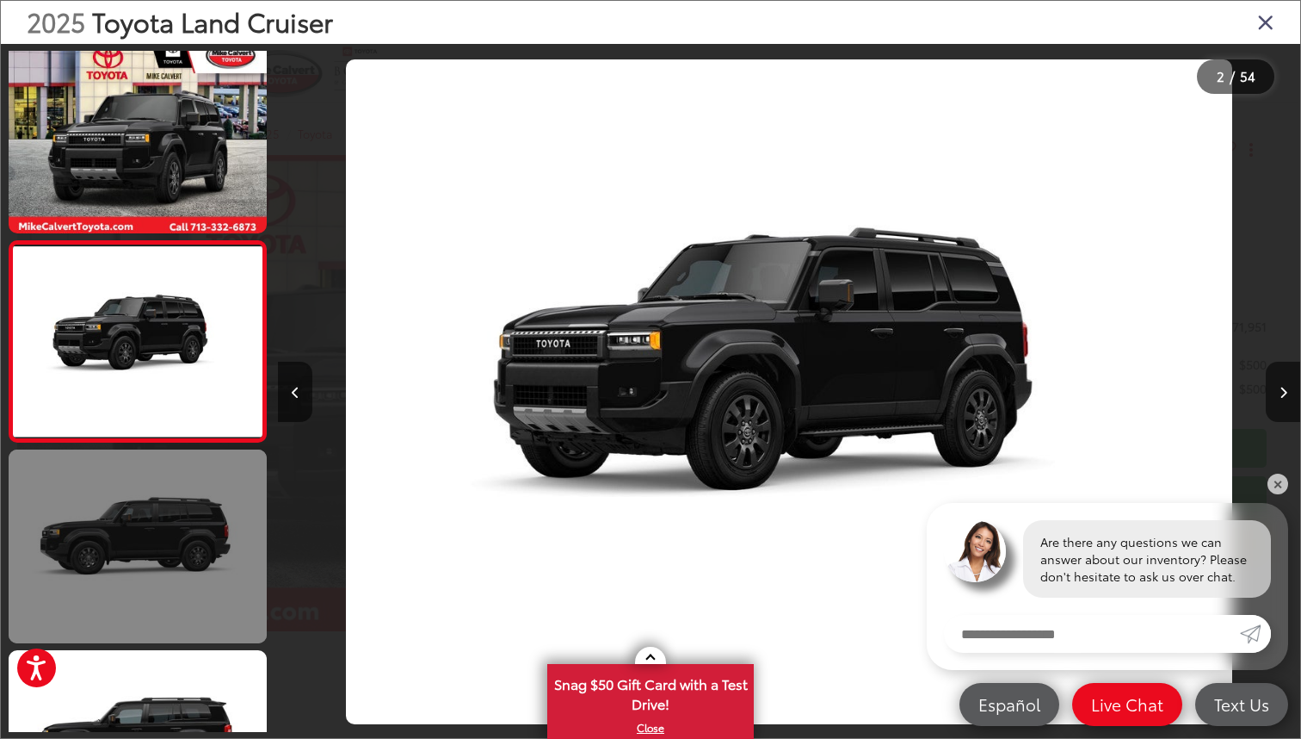
click at [148, 570] on link at bounding box center [138, 546] width 258 height 194
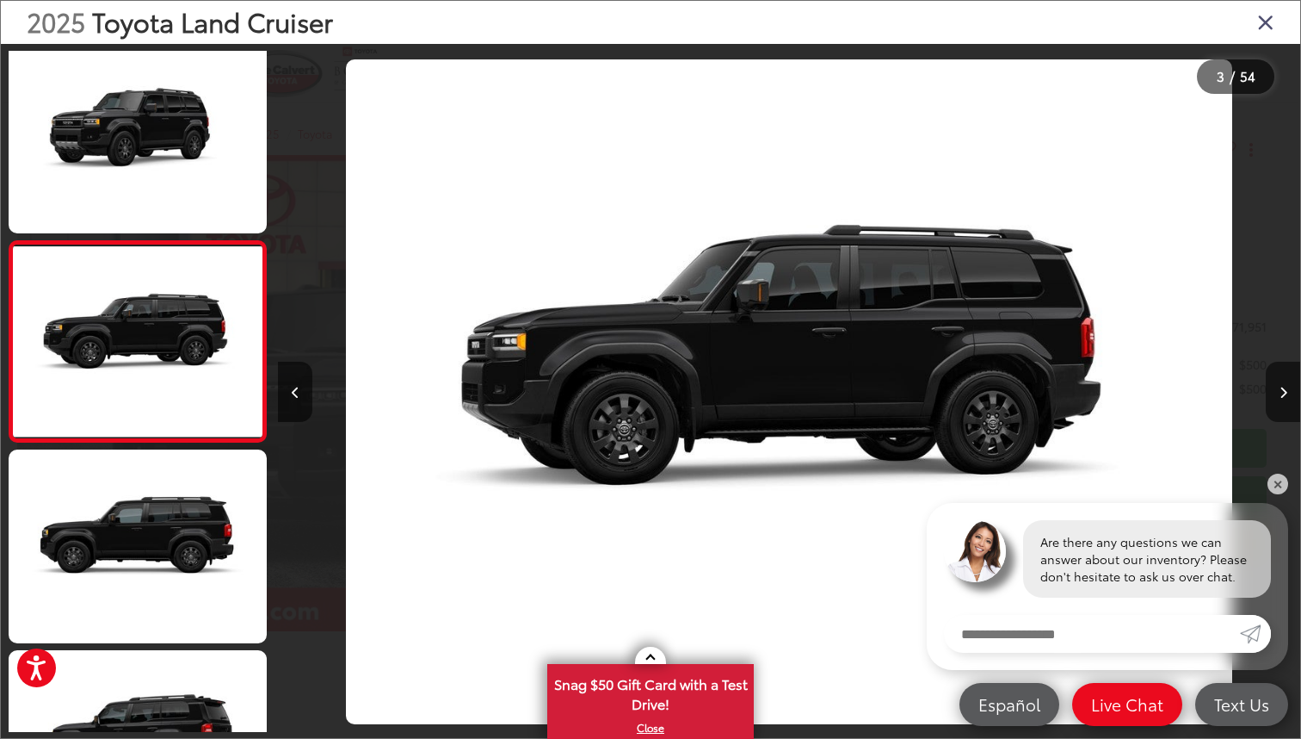
click at [1273, 22] on icon "Close gallery" at bounding box center [1266, 21] width 17 height 22
